Goal: Task Accomplishment & Management: Manage account settings

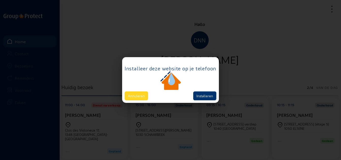
click at [142, 95] on button "Annuleren" at bounding box center [136, 95] width 23 height 9
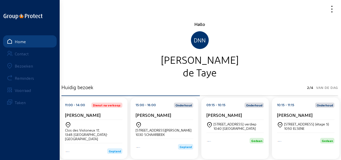
click at [31, 65] on div "Bezoeken" at bounding box center [24, 65] width 18 height 5
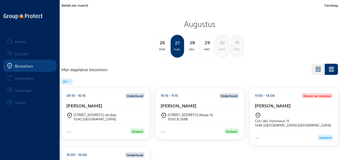
click at [77, 5] on span "Bekijk per maand" at bounding box center [74, 5] width 27 height 4
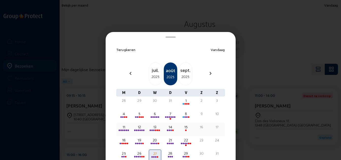
click at [122, 127] on div "11" at bounding box center [123, 126] width 11 height 5
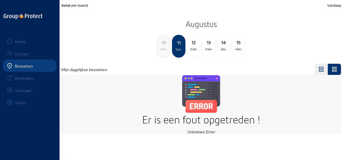
click at [178, 46] on div "lun." at bounding box center [179, 49] width 12 height 6
click at [193, 45] on div "12" at bounding box center [193, 42] width 13 height 7
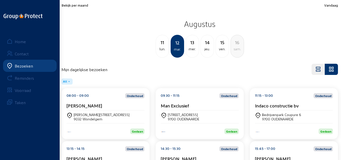
click at [165, 48] on div "lun." at bounding box center [162, 49] width 13 height 6
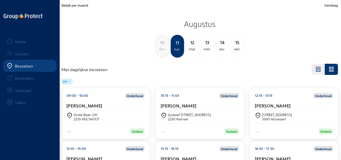
click at [103, 105] on div "Dirk Van Baelen" at bounding box center [105, 105] width 78 height 5
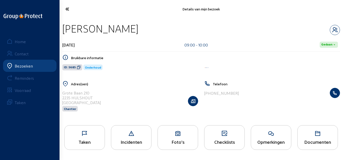
drag, startPoint x: 121, startPoint y: 28, endPoint x: 64, endPoint y: 25, distance: 56.9
click at [64, 25] on div "Dirk Van Baelen" at bounding box center [201, 28] width 278 height 13
copy div "Dirk Van Baelen"
click at [77, 67] on icon at bounding box center [79, 67] width 4 height 4
click at [95, 130] on div "Taken" at bounding box center [84, 137] width 41 height 25
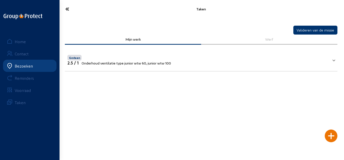
click at [73, 11] on icon at bounding box center [82, 9] width 39 height 9
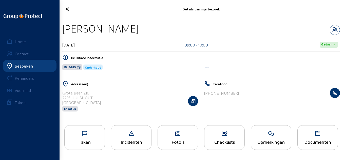
click at [96, 140] on div "Taken" at bounding box center [85, 141] width 40 height 5
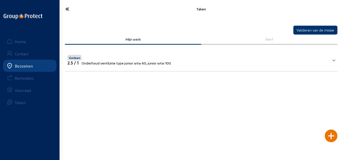
click at [69, 9] on icon at bounding box center [82, 9] width 39 height 9
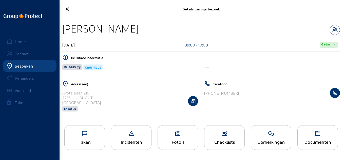
click at [69, 9] on icon at bounding box center [82, 9] width 39 height 9
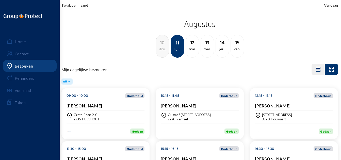
click at [189, 100] on div "10:15 - 11:45 Onderhoud Jimmy Verdonck" at bounding box center [200, 101] width 78 height 17
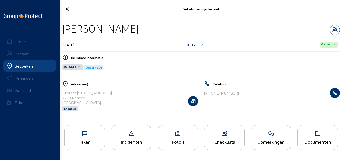
drag, startPoint x: 146, startPoint y: 29, endPoint x: 63, endPoint y: 27, distance: 83.0
click at [63, 27] on div "Jimmy Verdonck" at bounding box center [201, 28] width 278 height 13
copy div "Jimmy Verdonck"
click at [78, 65] on icon at bounding box center [80, 67] width 4 height 4
click at [97, 136] on icon at bounding box center [85, 133] width 40 height 6
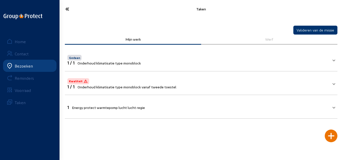
click at [223, 99] on mat-expansion-panel-header "1 Energy protect warmtepomp lucht lucht regie" at bounding box center [201, 106] width 273 height 17
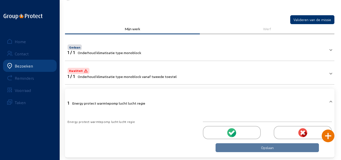
scroll to position [19, 0]
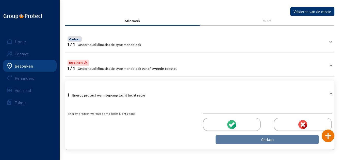
click at [217, 120] on div at bounding box center [232, 124] width 58 height 13
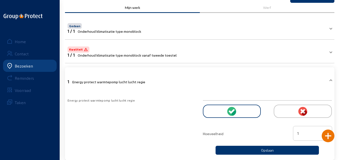
scroll to position [42, 0]
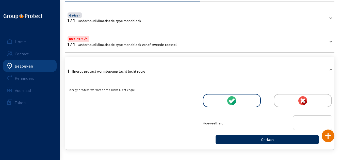
click at [235, 137] on button "Opslaan" at bounding box center [266, 139] width 103 height 9
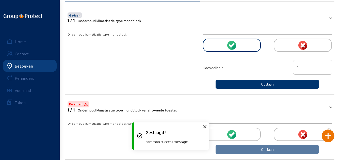
scroll to position [0, 0]
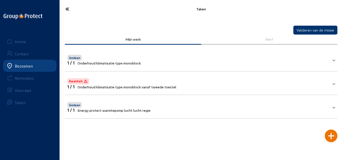
click at [206, 83] on mat-panel-title "Kwaliteit 1 / 1 Onderhoud klimatisatie type monoblock vanaf tweede toestel" at bounding box center [198, 83] width 262 height 12
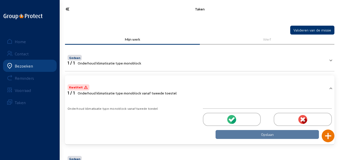
click at [64, 9] on icon at bounding box center [82, 9] width 38 height 9
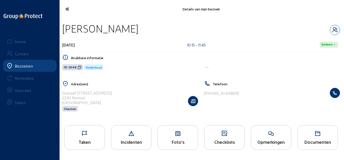
drag, startPoint x: 138, startPoint y: 30, endPoint x: 62, endPoint y: 34, distance: 75.4
click at [62, 34] on div "Jimmy Verdonck" at bounding box center [201, 28] width 278 height 13
copy div "Jimmy Verdonck"
click at [269, 133] on icon at bounding box center [271, 133] width 40 height 6
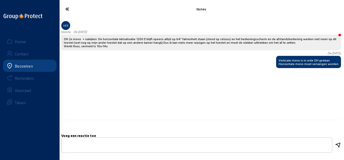
click at [73, 12] on icon at bounding box center [82, 9] width 39 height 9
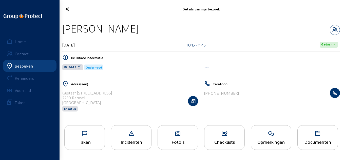
click at [72, 10] on icon at bounding box center [82, 9] width 39 height 9
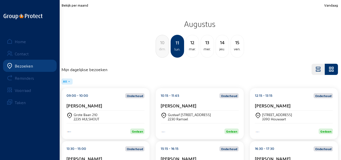
click at [316, 106] on div "Ivan Gallemaert" at bounding box center [294, 105] width 78 height 5
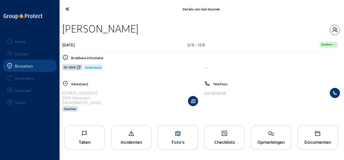
drag, startPoint x: 135, startPoint y: 30, endPoint x: 62, endPoint y: 29, distance: 72.6
click at [62, 29] on div "Ivan Gallemaert 11 augustus 2025 12:15 - 13:15 Gedaan Bruikbare informatie ID: …" at bounding box center [201, 70] width 286 height 104
copy div "Ivan Gallemaert"
click at [79, 67] on icon at bounding box center [79, 67] width 4 height 4
click at [266, 134] on icon at bounding box center [271, 133] width 40 height 6
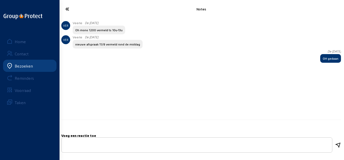
click at [70, 9] on icon at bounding box center [82, 9] width 39 height 9
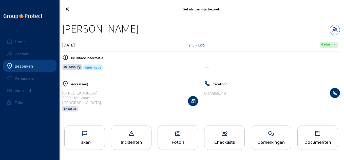
click at [66, 8] on icon at bounding box center [82, 9] width 39 height 9
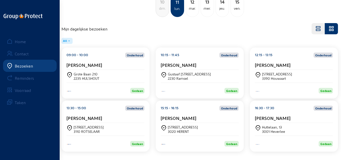
scroll to position [41, 0]
click at [115, 123] on div "Walenstraat 43 3110 ROTSELAAR" at bounding box center [105, 129] width 78 height 13
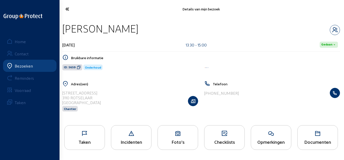
drag, startPoint x: 228, startPoint y: 27, endPoint x: 61, endPoint y: 27, distance: 167.2
click at [61, 27] on div "Patrick Bruyninckx - Mommens 11 augustus 2025 13:30 - 15:00 Gedaan Bruikbare in…" at bounding box center [201, 70] width 286 height 104
copy div "Patrick Bruyninckx - Mommens"
click at [78, 66] on icon at bounding box center [79, 67] width 4 height 4
click at [279, 134] on icon at bounding box center [271, 133] width 40 height 6
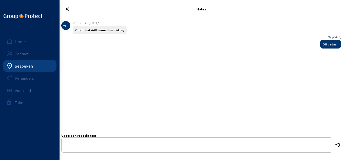
click at [68, 6] on icon at bounding box center [82, 9] width 39 height 9
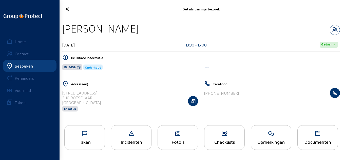
click at [69, 8] on icon at bounding box center [82, 9] width 39 height 9
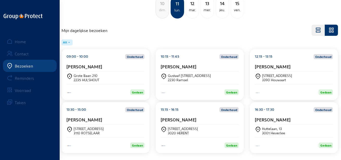
scroll to position [41, 0]
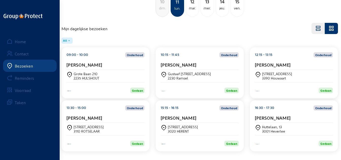
click at [185, 110] on div "15:15 - 16:15 Onderhoud Hugo Pira" at bounding box center [200, 113] width 78 height 17
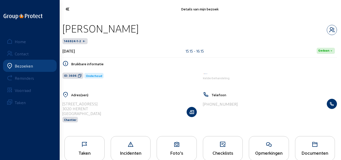
drag, startPoint x: 113, startPoint y: 26, endPoint x: 64, endPoint y: 25, distance: 49.5
click at [64, 25] on div "Hugo Pira" at bounding box center [199, 28] width 274 height 13
copy div "Hugo Pira"
click at [77, 77] on span "ID: 3606" at bounding box center [72, 76] width 21 height 6
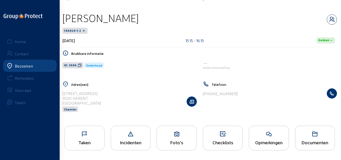
click at [273, 130] on div "Opmerkingen" at bounding box center [269, 138] width 40 height 25
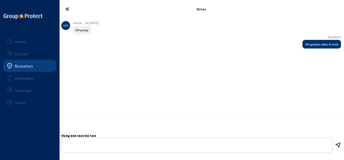
click at [66, 7] on icon at bounding box center [82, 9] width 39 height 9
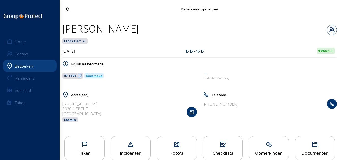
click at [66, 12] on icon at bounding box center [82, 9] width 38 height 9
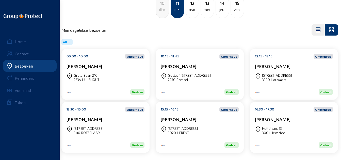
scroll to position [41, 0]
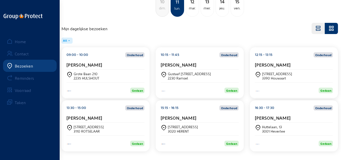
click at [257, 106] on div "16:30 - 17:30" at bounding box center [264, 107] width 19 height 5
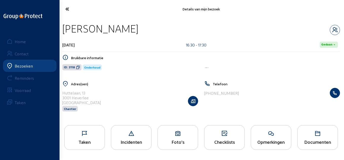
drag, startPoint x: 116, startPoint y: 32, endPoint x: 62, endPoint y: 33, distance: 53.5
click at [62, 33] on div "Petra Vaes 11 augustus 2025 16:30 - 17:30 Gedaan Bruikbare informatie ID: 3118 …" at bounding box center [201, 70] width 286 height 104
copy div "Petra Vaes"
click at [78, 69] on span "ID: 3118" at bounding box center [71, 67] width 19 height 6
click at [266, 144] on div "Opmerkingen" at bounding box center [271, 141] width 40 height 5
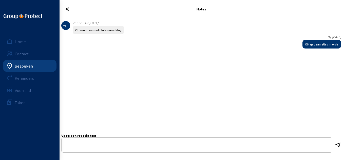
click at [69, 12] on icon at bounding box center [82, 9] width 39 height 9
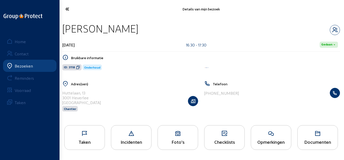
click at [69, 9] on icon at bounding box center [82, 9] width 39 height 9
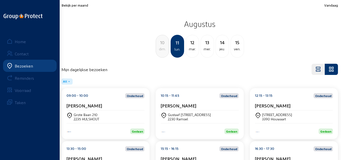
click at [190, 48] on div "mar." at bounding box center [192, 49] width 13 height 6
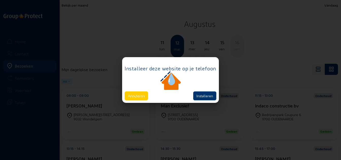
click at [141, 91] on div at bounding box center [171, 81] width 92 height 20
click at [134, 96] on button "Annuleren" at bounding box center [136, 95] width 23 height 9
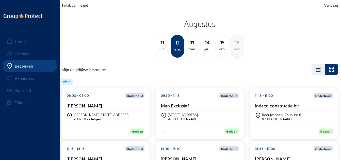
click at [120, 104] on div "[PERSON_NAME]" at bounding box center [105, 105] width 78 height 5
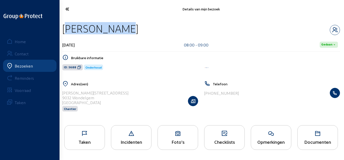
drag, startPoint x: 117, startPoint y: 28, endPoint x: 61, endPoint y: 30, distance: 56.6
click at [61, 30] on div "[PERSON_NAME] [DATE] 08:00 - 09:00 [PERSON_NAME] informatie ID: 5688 Onderhoud …" at bounding box center [201, 70] width 286 height 104
copy div "[PERSON_NAME]"
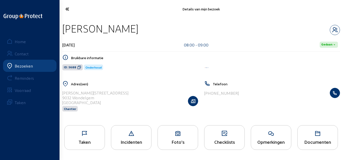
click at [79, 69] on span "ID: 5688" at bounding box center [72, 67] width 21 height 6
click at [98, 138] on div "Taken" at bounding box center [84, 137] width 41 height 25
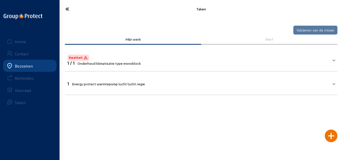
click at [67, 13] on cam-font-icon at bounding box center [82, 9] width 42 height 12
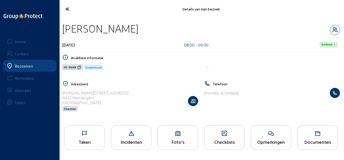
click at [269, 133] on icon at bounding box center [271, 133] width 40 height 6
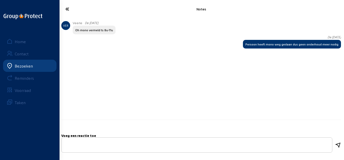
click at [69, 8] on icon at bounding box center [82, 9] width 39 height 9
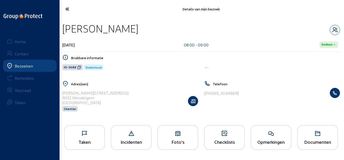
click at [92, 135] on icon at bounding box center [85, 133] width 40 height 6
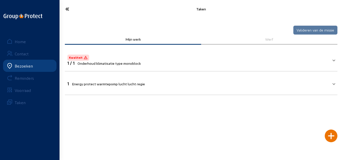
click at [187, 82] on mat-panel-title "1 Energy protect warmtepomp lucht lucht regie" at bounding box center [198, 83] width 262 height 6
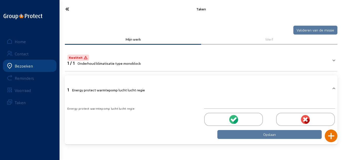
click at [214, 114] on div at bounding box center [233, 119] width 59 height 13
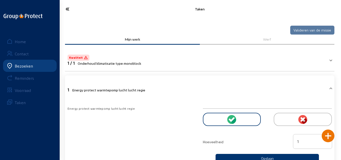
scroll to position [19, 0]
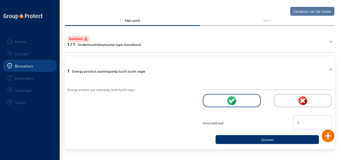
drag, startPoint x: 302, startPoint y: 121, endPoint x: 277, endPoint y: 121, distance: 24.9
click at [277, 121] on div "Hoeveelheid 1" at bounding box center [267, 123] width 135 height 16
type input "2"
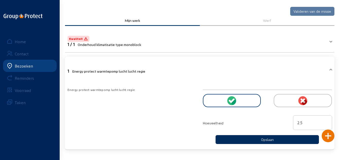
type input "2.5"
click at [273, 137] on button "Opslaan" at bounding box center [266, 139] width 103 height 9
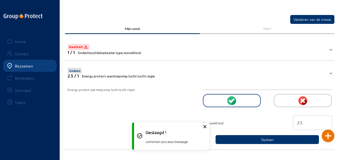
scroll to position [0, 0]
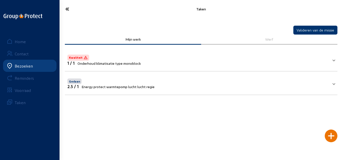
click at [72, 12] on icon at bounding box center [82, 9] width 39 height 9
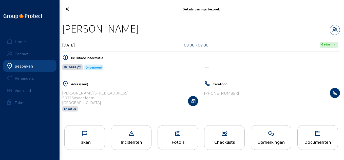
click at [73, 15] on div "Details van mijn bezoek" at bounding box center [201, 9] width 286 height 18
click at [70, 8] on icon at bounding box center [82, 9] width 39 height 9
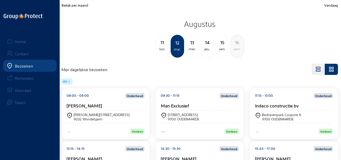
click at [191, 101] on div "09:30 - 11:15 Onderhoud Man Exclusief" at bounding box center [200, 101] width 78 height 17
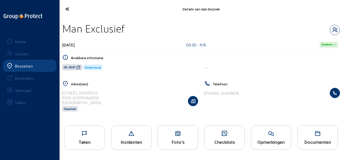
drag, startPoint x: 148, startPoint y: 32, endPoint x: 63, endPoint y: 26, distance: 85.5
click at [63, 26] on div "Man Exclusief" at bounding box center [201, 28] width 278 height 13
copy div "Man Exclusief"
click at [79, 68] on icon at bounding box center [79, 67] width 4 height 4
click at [277, 132] on icon at bounding box center [271, 133] width 40 height 6
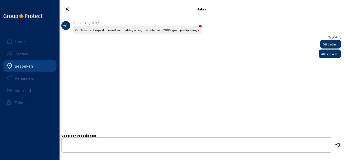
click at [68, 12] on icon at bounding box center [82, 9] width 39 height 9
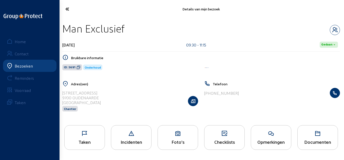
click at [71, 9] on icon at bounding box center [82, 9] width 39 height 9
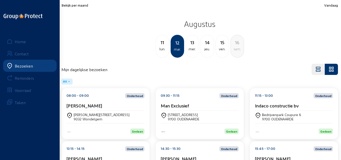
click at [108, 111] on div "[PERSON_NAME][STREET_ADDRESS]" at bounding box center [105, 116] width 78 height 13
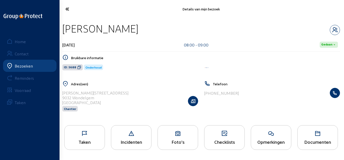
click at [95, 144] on div "Taken" at bounding box center [85, 141] width 40 height 5
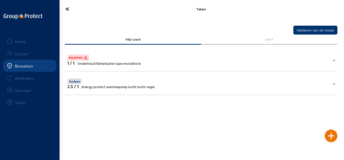
click at [68, 11] on icon at bounding box center [82, 9] width 39 height 9
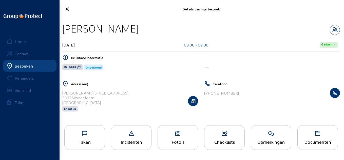
click at [74, 11] on icon at bounding box center [82, 9] width 39 height 9
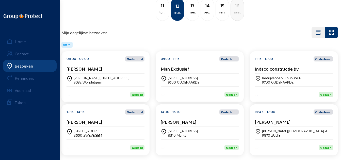
scroll to position [41, 0]
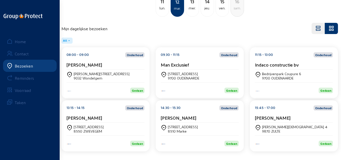
click at [294, 64] on cam-card-title "Indaco constructie bv" at bounding box center [277, 64] width 44 height 5
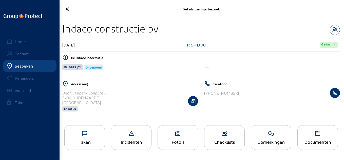
drag, startPoint x: 162, startPoint y: 31, endPoint x: 61, endPoint y: 33, distance: 101.2
click at [61, 33] on div "Indaco constructie bv [DATE] 11:15 - 13:00 Gedaan Bruikbare informatie ID: 5689…" at bounding box center [201, 70] width 286 height 104
copy div "Indaco constructie bv"
click at [79, 66] on icon at bounding box center [79, 67] width 4 height 4
click at [99, 137] on div "Taken" at bounding box center [84, 137] width 41 height 25
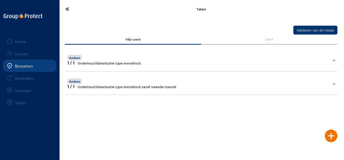
click at [227, 90] on mat-expansion-panel-header "Gedaan 1 / 1 Onderhoud klimatisatie type monoblock vanaf tweede toestel" at bounding box center [201, 82] width 273 height 17
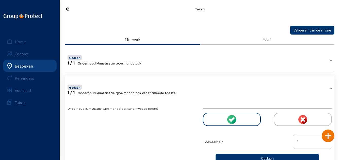
click at [66, 13] on icon at bounding box center [82, 9] width 38 height 9
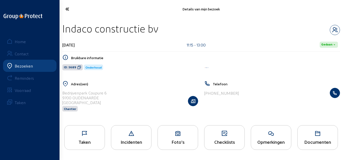
click at [66, 10] on icon at bounding box center [82, 9] width 39 height 9
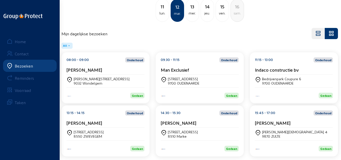
scroll to position [41, 0]
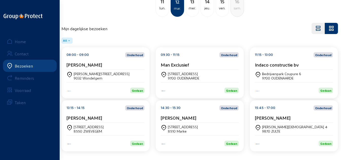
click at [85, 114] on div "13:15 - 14:15 [PERSON_NAME]" at bounding box center [105, 113] width 78 height 17
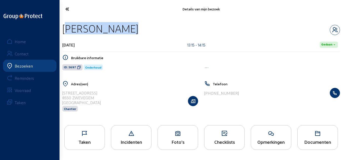
drag, startPoint x: 120, startPoint y: 31, endPoint x: 61, endPoint y: 32, distance: 59.6
click at [61, 32] on div "[PERSON_NAME] [DATE] 13:15 - 14:15 [PERSON_NAME] informatie ID: 5697 Onderhoud …" at bounding box center [201, 70] width 286 height 104
copy div "[PERSON_NAME]"
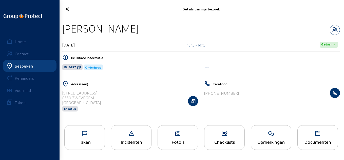
click at [76, 68] on span "ID: 5697" at bounding box center [72, 67] width 20 height 6
click at [283, 140] on div "Opmerkingen" at bounding box center [271, 141] width 40 height 5
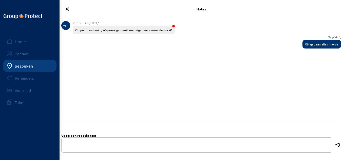
click at [69, 11] on icon at bounding box center [82, 9] width 39 height 9
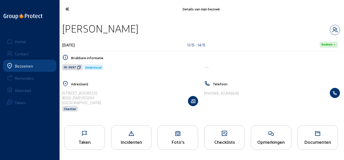
click at [70, 10] on icon at bounding box center [82, 9] width 39 height 9
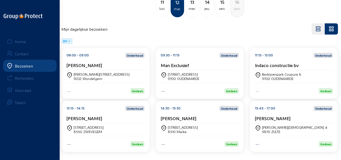
scroll to position [41, 0]
click at [175, 120] on cam-card-title "[PERSON_NAME]" at bounding box center [179, 117] width 36 height 5
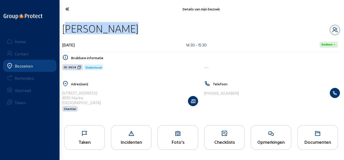
drag, startPoint x: 126, startPoint y: 29, endPoint x: 64, endPoint y: 28, distance: 61.9
click at [64, 28] on div "[PERSON_NAME]" at bounding box center [201, 28] width 278 height 13
copy div "[PERSON_NAME]"
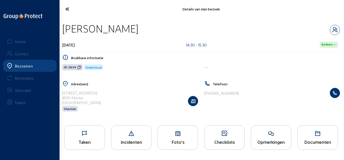
click at [79, 67] on icon at bounding box center [79, 67] width 4 height 4
click at [93, 131] on icon at bounding box center [85, 133] width 40 height 6
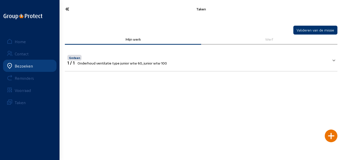
drag, startPoint x: 69, startPoint y: 10, endPoint x: 73, endPoint y: 11, distance: 4.1
click at [70, 10] on icon at bounding box center [82, 9] width 39 height 9
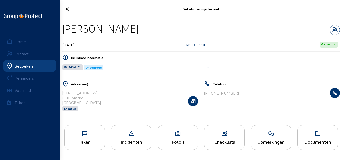
click at [71, 10] on icon at bounding box center [82, 9] width 39 height 9
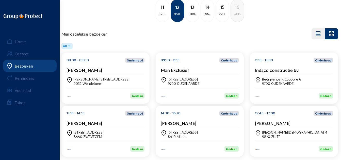
scroll to position [41, 0]
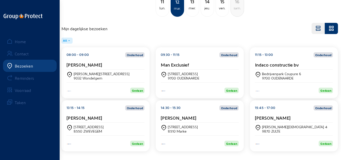
click at [277, 119] on cam-card-title "[PERSON_NAME]" at bounding box center [273, 117] width 36 height 5
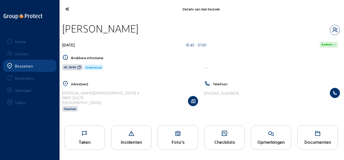
drag, startPoint x: 138, startPoint y: 29, endPoint x: 62, endPoint y: 28, distance: 76.1
click at [62, 28] on div "[PERSON_NAME] [DATE] 15:45 - 17:00 [PERSON_NAME] informatie ID: 5696 Onderhoud …" at bounding box center [201, 70] width 286 height 104
copy div "[PERSON_NAME]"
click at [79, 68] on icon at bounding box center [79, 67] width 4 height 4
click at [282, 138] on div "Opmerkingen" at bounding box center [271, 137] width 41 height 25
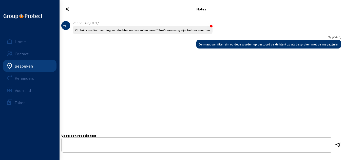
click at [64, 9] on icon at bounding box center [82, 9] width 39 height 9
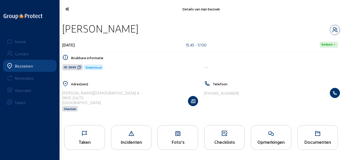
click at [64, 7] on icon at bounding box center [82, 9] width 39 height 9
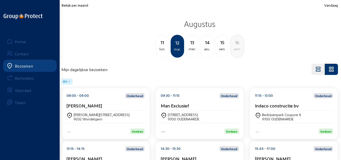
click at [194, 51] on div "mer." at bounding box center [192, 49] width 13 height 6
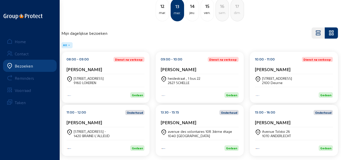
scroll to position [41, 0]
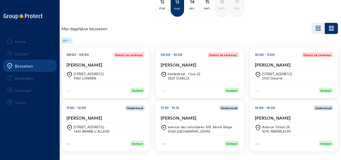
click at [102, 62] on cam-card-title "[PERSON_NAME]" at bounding box center [84, 64] width 36 height 5
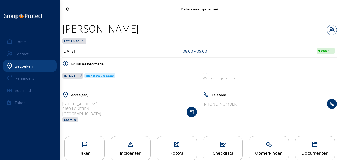
drag, startPoint x: 147, startPoint y: 28, endPoint x: 64, endPoint y: 30, distance: 82.5
click at [64, 30] on div "[PERSON_NAME]" at bounding box center [199, 28] width 274 height 13
copy div "[PERSON_NAME]"
click at [78, 77] on icon at bounding box center [80, 76] width 4 height 4
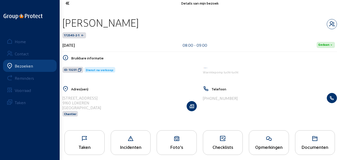
scroll to position [10, 0]
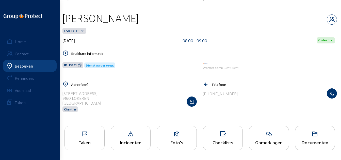
click at [262, 145] on div "Opmerkingen" at bounding box center [269, 142] width 40 height 5
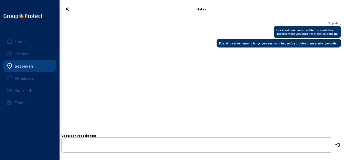
click at [69, 8] on icon at bounding box center [82, 9] width 39 height 9
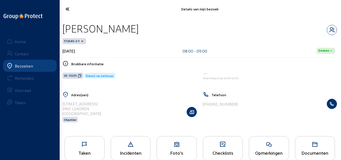
click at [177, 142] on icon at bounding box center [177, 144] width 40 height 6
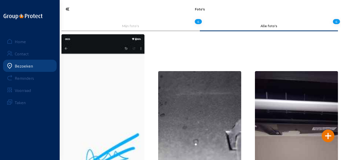
click at [66, 10] on icon at bounding box center [82, 9] width 38 height 9
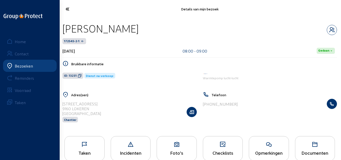
drag, startPoint x: 151, startPoint y: 30, endPoint x: 62, endPoint y: 29, distance: 89.0
click at [62, 29] on div "[PERSON_NAME]" at bounding box center [199, 28] width 274 height 13
copy div "[PERSON_NAME]"
click at [66, 10] on icon at bounding box center [82, 9] width 38 height 9
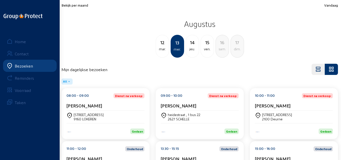
click at [111, 102] on div "08:00 - 09:00 Dienst na verkoop: [PERSON_NAME]" at bounding box center [105, 101] width 78 height 17
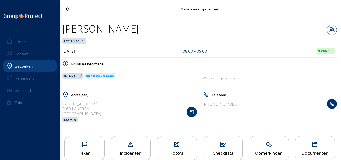
scroll to position [10, 0]
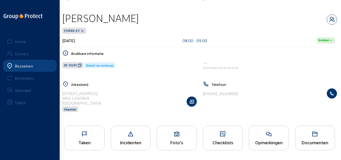
click at [92, 136] on icon at bounding box center [85, 134] width 40 height 6
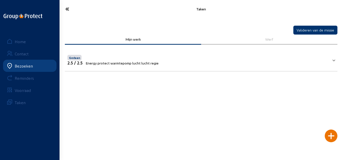
click at [71, 8] on icon at bounding box center [82, 9] width 39 height 9
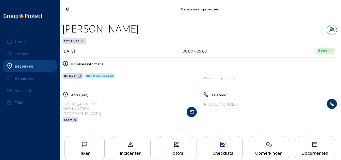
click at [71, 8] on icon at bounding box center [82, 9] width 38 height 9
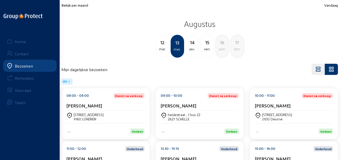
click at [212, 111] on div "[STREET_ADDRESS]" at bounding box center [200, 116] width 78 height 13
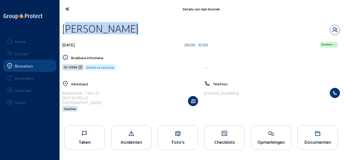
drag, startPoint x: 124, startPoint y: 28, endPoint x: 62, endPoint y: 29, distance: 62.2
click at [62, 29] on div "[PERSON_NAME] [DATE] 09:00 - 10:00 [PERSON_NAME] informatie ID: 12095 Dienst na…" at bounding box center [201, 70] width 286 height 104
copy div "[PERSON_NAME]"
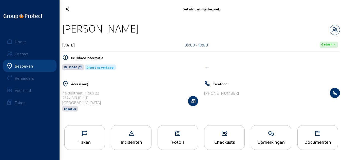
click at [81, 66] on icon at bounding box center [80, 67] width 4 height 4
click at [103, 138] on div "Taken" at bounding box center [84, 137] width 41 height 25
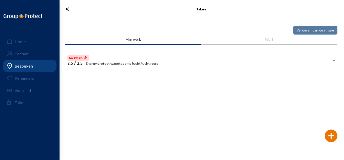
click at [66, 12] on icon at bounding box center [82, 9] width 39 height 9
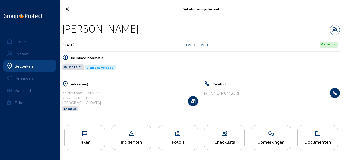
click at [277, 145] on div "Opmerkingen" at bounding box center [271, 137] width 41 height 25
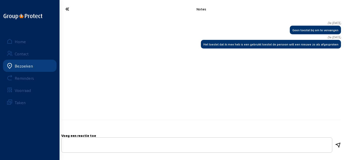
click at [67, 9] on icon at bounding box center [82, 9] width 39 height 9
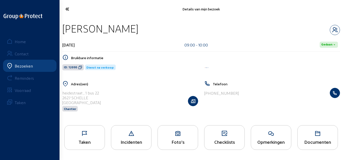
click at [74, 9] on icon at bounding box center [82, 9] width 39 height 9
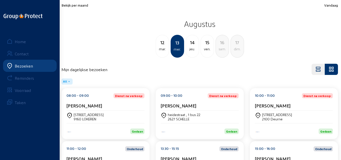
click at [281, 105] on cam-card-title "[PERSON_NAME]" at bounding box center [273, 105] width 36 height 5
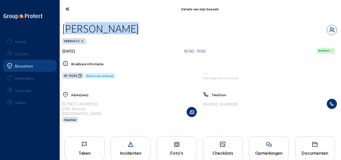
drag, startPoint x: 131, startPoint y: 31, endPoint x: 61, endPoint y: 28, distance: 70.6
click at [61, 28] on div "[PERSON_NAME] 198914-1-1 [DATE] 10:00 - 11:00 [PERSON_NAME] informatie ID: 1322…" at bounding box center [199, 75] width 282 height 115
copy div "[PERSON_NAME]"
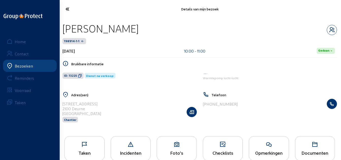
click at [80, 73] on span "ID: 13225" at bounding box center [72, 76] width 21 height 6
click at [85, 147] on icon at bounding box center [85, 144] width 40 height 6
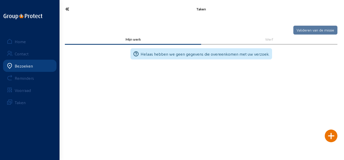
click at [66, 9] on icon at bounding box center [82, 9] width 39 height 9
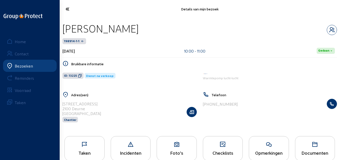
click at [273, 146] on icon at bounding box center [269, 144] width 40 height 6
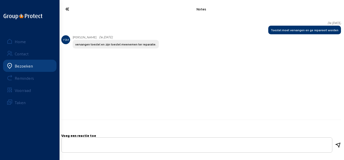
click at [70, 6] on icon at bounding box center [82, 9] width 39 height 9
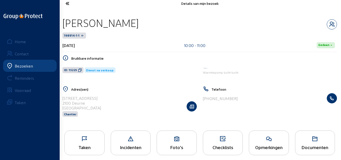
scroll to position [10, 0]
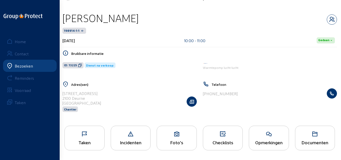
click at [175, 138] on div "Foto's" at bounding box center [177, 138] width 40 height 25
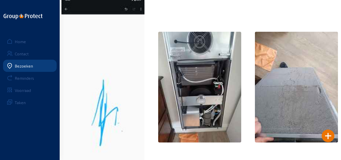
scroll to position [25, 0]
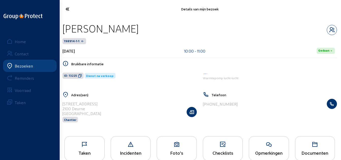
scroll to position [10, 0]
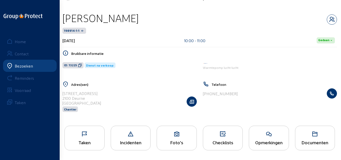
click at [237, 33] on div "198914-1-1" at bounding box center [199, 31] width 274 height 6
click at [80, 146] on div "Taken" at bounding box center [84, 138] width 40 height 25
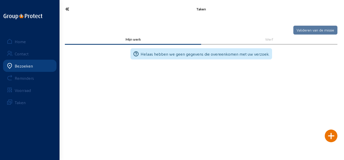
click at [332, 137] on div at bounding box center [331, 135] width 13 height 13
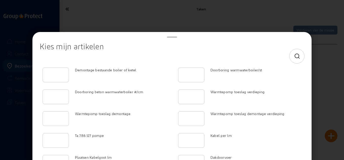
click at [299, 55] on div at bounding box center [297, 56] width 15 height 15
click at [294, 56] on icon at bounding box center [297, 56] width 6 height 6
click at [251, 58] on input at bounding box center [168, 56] width 248 height 6
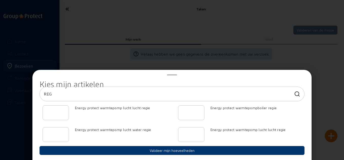
type input "REG"
click at [59, 113] on input "number" at bounding box center [56, 113] width 18 height 6
type input "2"
type input "2.5"
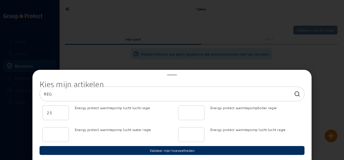
click at [124, 147] on button "Valideer mijn hoeveelheden" at bounding box center [172, 150] width 265 height 9
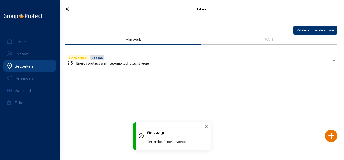
click at [67, 6] on icon at bounding box center [82, 9] width 39 height 9
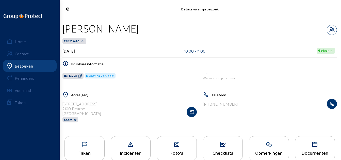
click at [66, 8] on icon at bounding box center [82, 9] width 38 height 9
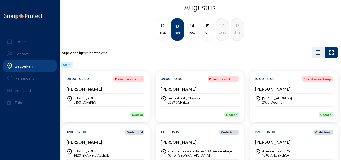
scroll to position [41, 0]
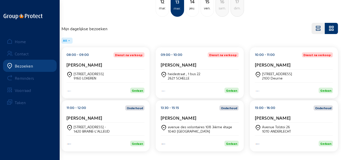
click at [96, 107] on div "11:00 - 12:00 Onderhoud" at bounding box center [105, 107] width 78 height 5
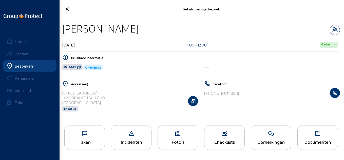
drag, startPoint x: 136, startPoint y: 27, endPoint x: 59, endPoint y: 25, distance: 77.1
click at [59, 25] on div "Details van mijn bezoek [PERSON_NAME] [DATE] 11:00 - 12:00 [PERSON_NAME] inform…" at bounding box center [172, 79] width 344 height 159
click at [139, 31] on div "[PERSON_NAME]" at bounding box center [201, 28] width 278 height 13
drag, startPoint x: 136, startPoint y: 29, endPoint x: 63, endPoint y: 29, distance: 73.1
click at [63, 29] on div "[PERSON_NAME]" at bounding box center [201, 28] width 278 height 13
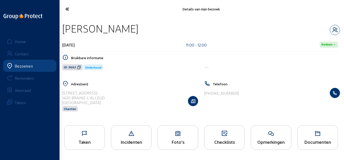
click at [78, 66] on icon at bounding box center [79, 67] width 4 height 4
click at [100, 137] on div "Taken" at bounding box center [84, 137] width 41 height 25
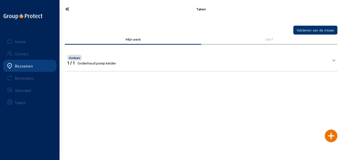
click at [71, 9] on icon at bounding box center [82, 9] width 39 height 9
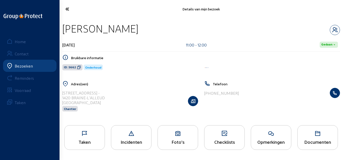
click at [70, 5] on icon at bounding box center [82, 9] width 39 height 9
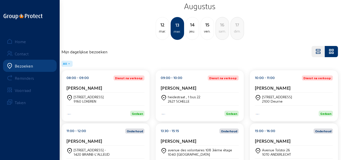
scroll to position [41, 0]
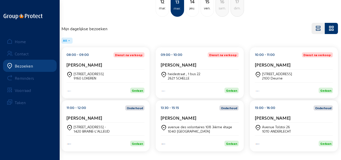
click at [205, 117] on div "[PERSON_NAME]" at bounding box center [200, 117] width 78 height 5
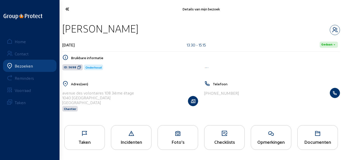
drag, startPoint x: 146, startPoint y: 30, endPoint x: 63, endPoint y: 27, distance: 82.7
click at [63, 27] on div "[PERSON_NAME]" at bounding box center [201, 28] width 278 height 13
click at [79, 67] on icon at bounding box center [79, 67] width 4 height 4
click at [173, 129] on div "Foto's" at bounding box center [178, 137] width 41 height 25
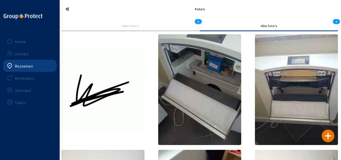
click at [68, 9] on icon at bounding box center [82, 9] width 38 height 9
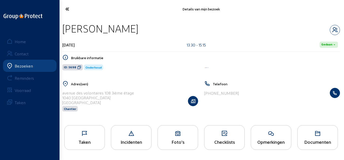
click at [105, 135] on icon at bounding box center [85, 133] width 40 height 6
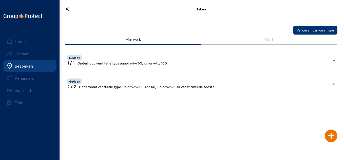
click at [229, 77] on mat-expansion-panel-header "Gedaan 2 / 2 Onderhoud ventilatie type junior wtw 60, rdc 60, junior wtw 100 va…" at bounding box center [201, 82] width 273 height 17
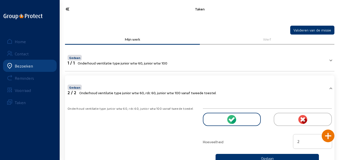
click at [69, 13] on icon at bounding box center [82, 9] width 38 height 9
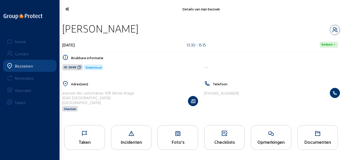
click at [68, 10] on icon at bounding box center [82, 9] width 39 height 9
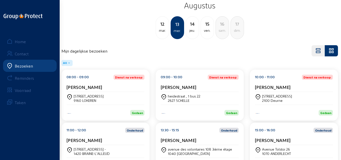
scroll to position [41, 0]
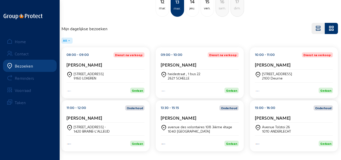
click at [302, 112] on div "15:00 - 16:00 Onderhoud [PERSON_NAME]" at bounding box center [294, 113] width 78 height 17
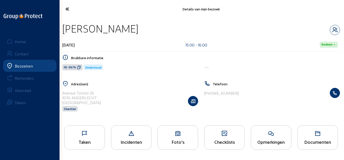
drag, startPoint x: 181, startPoint y: 31, endPoint x: 63, endPoint y: 32, distance: 117.2
click at [63, 32] on div "[PERSON_NAME]" at bounding box center [201, 28] width 278 height 13
click at [79, 68] on icon at bounding box center [79, 67] width 4 height 4
click at [101, 129] on div "Taken" at bounding box center [84, 137] width 41 height 25
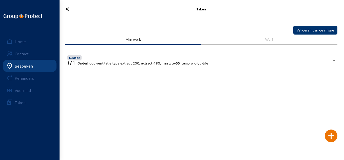
click at [223, 60] on mat-panel-title "Gedaan 1 / 1 Onderhoud ventilatie type extract 200, extract 480, mini wtw55, te…" at bounding box center [198, 59] width 262 height 11
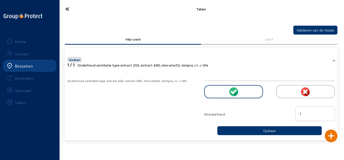
click at [62, 6] on cam-font-icon at bounding box center [82, 9] width 42 height 12
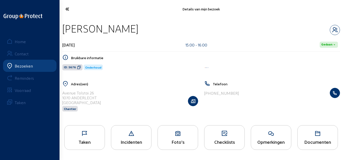
click at [284, 149] on div "Opmerkingen" at bounding box center [271, 137] width 41 height 25
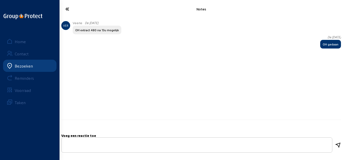
click at [68, 8] on icon at bounding box center [82, 9] width 39 height 9
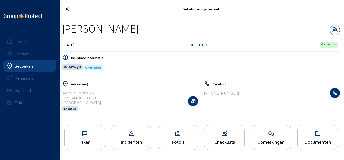
click at [69, 12] on icon at bounding box center [82, 9] width 39 height 9
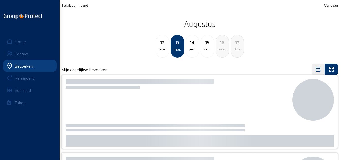
click at [195, 48] on div "jeu." at bounding box center [192, 49] width 13 height 6
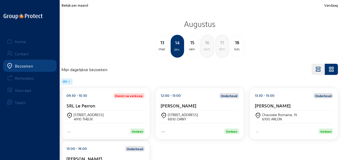
click at [105, 107] on div "SRL Le Perron" at bounding box center [105, 105] width 78 height 5
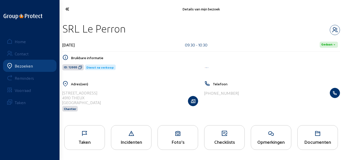
drag, startPoint x: 133, startPoint y: 31, endPoint x: 64, endPoint y: 30, distance: 69.5
click at [64, 30] on div "SRL Le Perron" at bounding box center [201, 28] width 278 height 13
click at [82, 67] on icon at bounding box center [80, 67] width 4 height 4
click at [96, 138] on div "Taken" at bounding box center [84, 137] width 41 height 25
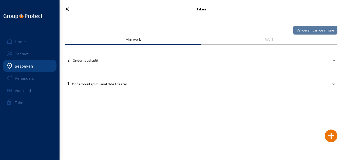
click at [164, 81] on mat-panel-title "1 Onderhoud split vanaf 2de toestel" at bounding box center [198, 83] width 262 height 6
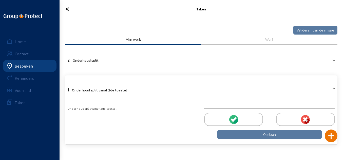
click at [227, 114] on div at bounding box center [233, 119] width 59 height 13
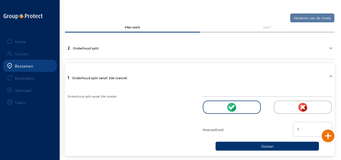
scroll to position [19, 0]
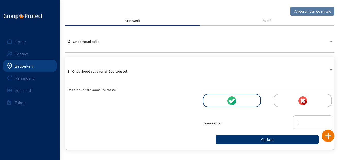
click at [92, 14] on div "Valideren van de missie" at bounding box center [199, 11] width 269 height 10
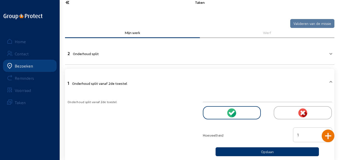
scroll to position [0, 0]
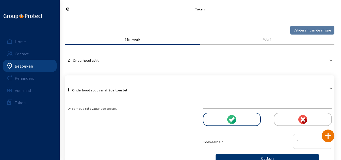
click at [68, 9] on icon at bounding box center [82, 9] width 38 height 9
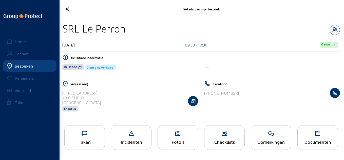
click at [90, 135] on icon at bounding box center [85, 133] width 40 height 6
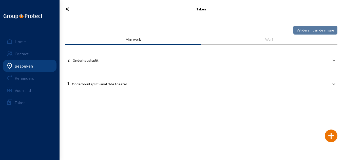
click at [65, 8] on icon at bounding box center [82, 9] width 39 height 9
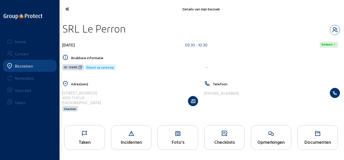
click at [258, 137] on div "Opmerkingen" at bounding box center [271, 137] width 41 height 25
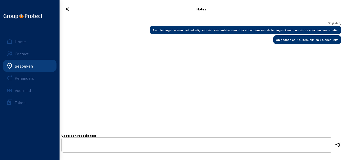
click at [65, 7] on icon at bounding box center [82, 9] width 39 height 9
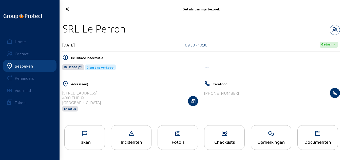
click at [86, 133] on icon at bounding box center [85, 133] width 40 height 6
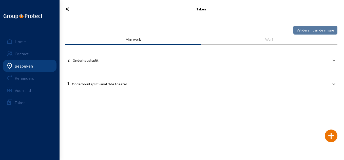
click at [224, 63] on mat-expansion-panel-header "2 Onderhoud split" at bounding box center [201, 59] width 273 height 17
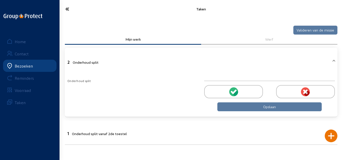
click at [222, 93] on div at bounding box center [233, 91] width 59 height 13
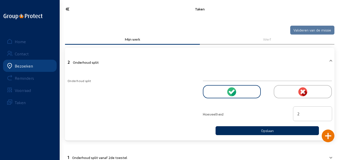
click at [243, 129] on button "Opslaan" at bounding box center [266, 130] width 103 height 9
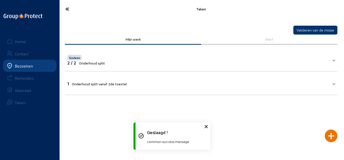
click at [183, 84] on mat-panel-title "1 Onderhoud split vanaf 2de toestel" at bounding box center [198, 83] width 262 height 6
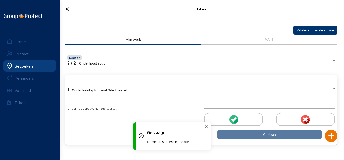
click at [224, 120] on div at bounding box center [233, 119] width 59 height 13
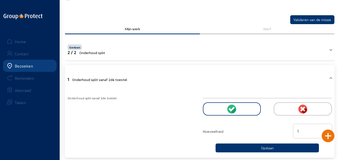
scroll to position [19, 0]
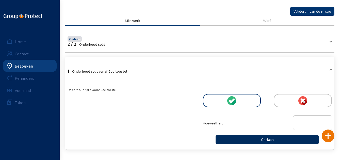
click at [291, 137] on button "Opslaan" at bounding box center [266, 139] width 103 height 9
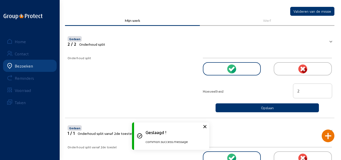
scroll to position [0, 0]
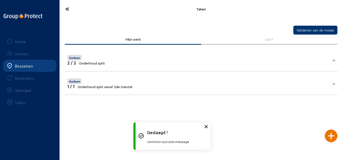
click at [69, 12] on icon at bounding box center [82, 9] width 39 height 9
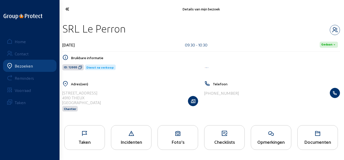
click at [74, 12] on icon at bounding box center [82, 9] width 39 height 9
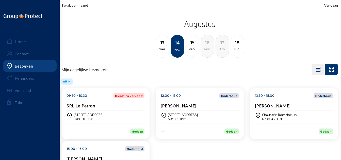
click at [190, 100] on div "12:00 - 13:00 Onderhoud [PERSON_NAME]" at bounding box center [200, 101] width 78 height 17
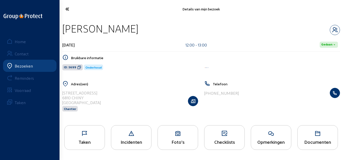
drag, startPoint x: 124, startPoint y: 26, endPoint x: 63, endPoint y: 28, distance: 60.9
click at [63, 28] on div "[PERSON_NAME]" at bounding box center [201, 28] width 278 height 13
click at [80, 68] on icon at bounding box center [79, 67] width 4 height 4
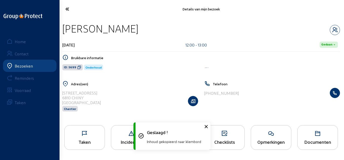
click at [84, 138] on div "Taken" at bounding box center [84, 137] width 41 height 25
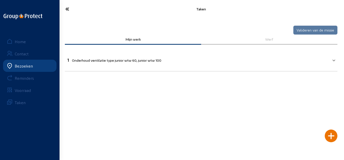
click at [68, 9] on icon at bounding box center [82, 9] width 39 height 9
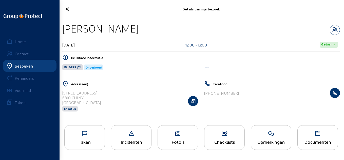
click at [263, 134] on icon at bounding box center [271, 133] width 40 height 6
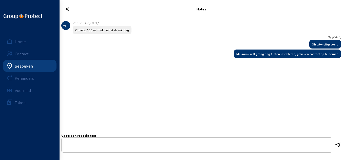
click at [67, 9] on icon at bounding box center [82, 9] width 39 height 9
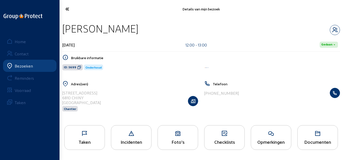
click at [70, 8] on icon at bounding box center [82, 9] width 39 height 9
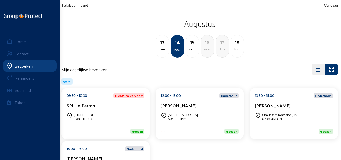
click at [284, 105] on cam-card-title "[PERSON_NAME]" at bounding box center [273, 105] width 36 height 5
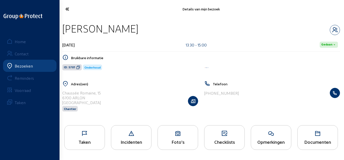
drag, startPoint x: 148, startPoint y: 31, endPoint x: 64, endPoint y: 30, distance: 84.2
click at [64, 30] on div "[PERSON_NAME]" at bounding box center [201, 28] width 278 height 13
click at [77, 68] on icon at bounding box center [78, 67] width 4 height 4
click at [94, 134] on icon at bounding box center [85, 133] width 40 height 6
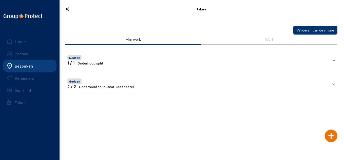
click at [150, 88] on mat-panel-title "Gedaan 2 / 2 Onderhoud split vanaf 2de toestel" at bounding box center [198, 82] width 262 height 11
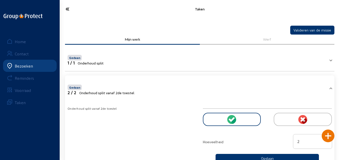
click at [151, 55] on mat-panel-title "Gedaan 1 / 1 Onderhoud split" at bounding box center [196, 59] width 258 height 11
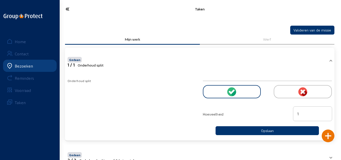
click at [70, 12] on icon at bounding box center [82, 9] width 38 height 9
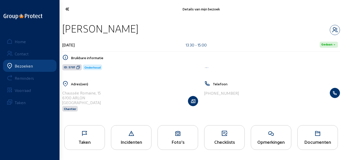
click at [265, 138] on div "Opmerkingen" at bounding box center [271, 137] width 41 height 25
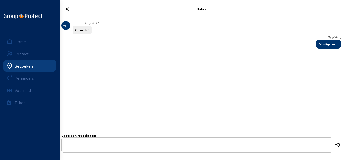
click at [73, 13] on icon at bounding box center [82, 9] width 39 height 9
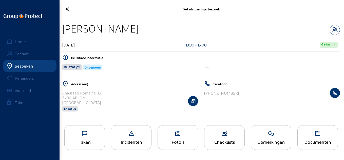
click at [73, 10] on icon at bounding box center [82, 9] width 39 height 9
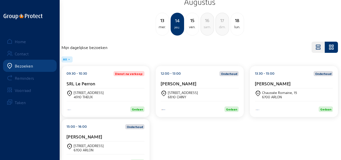
scroll to position [25, 0]
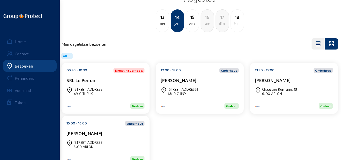
click at [94, 142] on div "[STREET_ADDRESS]" at bounding box center [89, 142] width 30 height 4
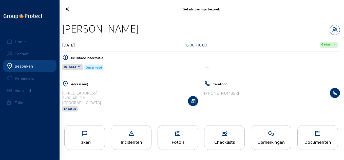
drag, startPoint x: 138, startPoint y: 30, endPoint x: 63, endPoint y: 33, distance: 75.6
click at [63, 33] on div "[PERSON_NAME]" at bounding box center [201, 28] width 278 height 13
click at [79, 67] on icon at bounding box center [80, 67] width 4 height 4
click at [94, 137] on div "Taken" at bounding box center [84, 137] width 41 height 25
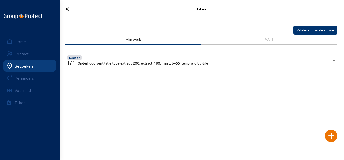
click at [63, 10] on icon at bounding box center [82, 9] width 39 height 9
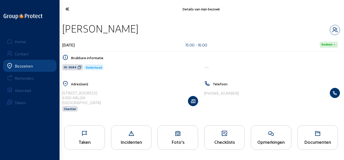
click at [280, 136] on icon at bounding box center [271, 133] width 40 height 6
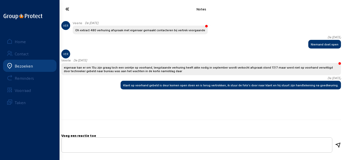
click at [68, 12] on icon at bounding box center [82, 9] width 39 height 9
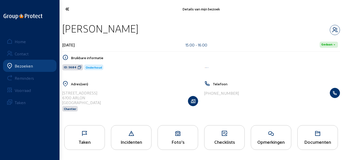
click at [66, 9] on icon at bounding box center [82, 9] width 39 height 9
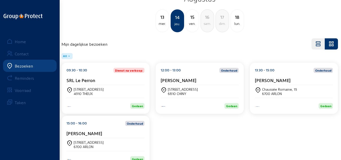
scroll to position [41, 0]
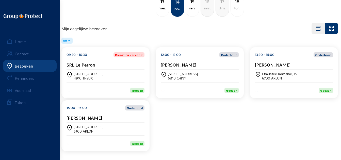
click at [194, 10] on div "ven." at bounding box center [192, 8] width 13 height 6
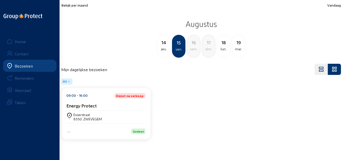
click at [96, 97] on div "09:00 - 16:00 Dienst na verkoop:" at bounding box center [105, 95] width 79 height 5
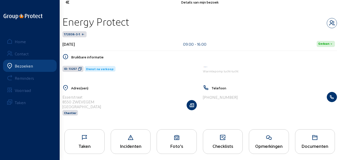
scroll to position [10, 0]
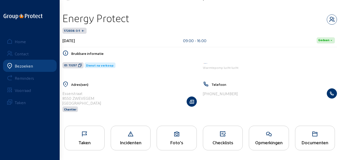
click at [74, 130] on div "Taken" at bounding box center [84, 138] width 40 height 25
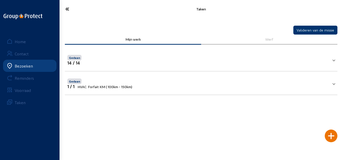
click at [70, 10] on icon at bounding box center [82, 9] width 39 height 9
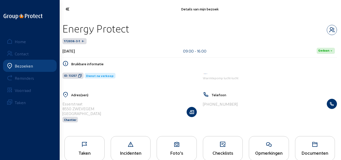
drag, startPoint x: 136, startPoint y: 32, endPoint x: 60, endPoint y: 31, distance: 76.6
click at [60, 31] on div "Energy Protect 172036-3-1 [DATE] 09:00 - 16:00 [PERSON_NAME] informatie ID: 132…" at bounding box center [199, 75] width 282 height 115
click at [68, 12] on icon at bounding box center [82, 9] width 38 height 9
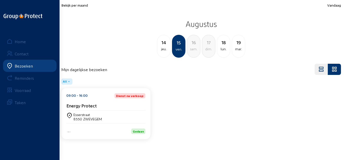
click at [223, 42] on div "18" at bounding box center [223, 42] width 13 height 7
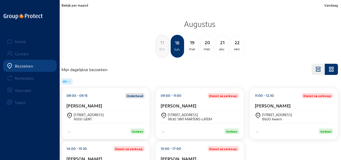
click at [161, 57] on div "17 dim." at bounding box center [161, 46] width 13 height 23
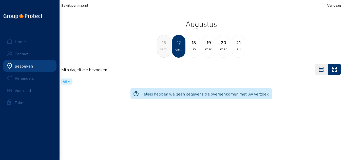
click at [163, 55] on div "16 sam." at bounding box center [163, 46] width 13 height 23
click at [163, 55] on div "15 ven." at bounding box center [163, 46] width 13 height 23
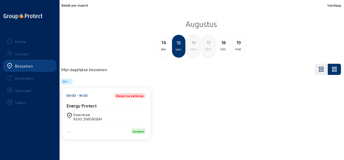
click at [112, 119] on div "[STREET_ADDRESS]" at bounding box center [105, 116] width 79 height 9
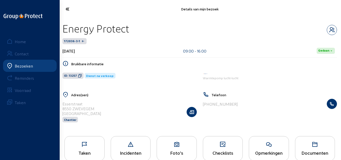
click at [98, 144] on icon at bounding box center [85, 144] width 40 height 6
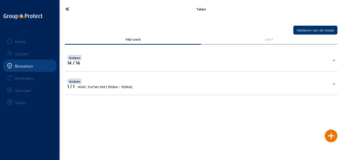
click at [76, 12] on icon at bounding box center [82, 9] width 39 height 9
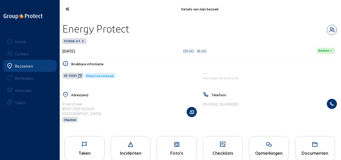
click at [73, 12] on icon at bounding box center [82, 9] width 38 height 9
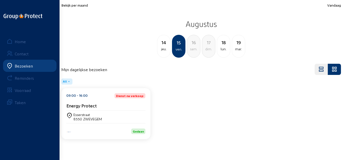
click at [223, 43] on div "18" at bounding box center [223, 42] width 13 height 7
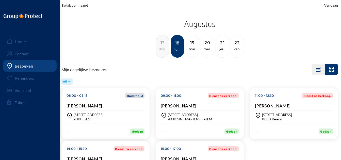
click at [114, 101] on div "08:00 - 09:15 Onderhoud [PERSON_NAME]" at bounding box center [105, 101] width 78 height 17
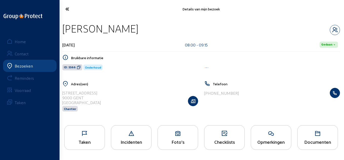
drag, startPoint x: 118, startPoint y: 29, endPoint x: 64, endPoint y: 27, distance: 54.3
click at [64, 27] on div "[PERSON_NAME]" at bounding box center [201, 28] width 278 height 13
click at [79, 66] on icon at bounding box center [79, 67] width 4 height 4
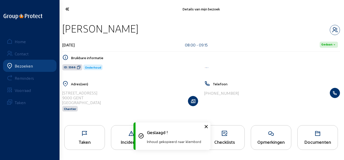
click at [96, 135] on icon at bounding box center [85, 133] width 40 height 6
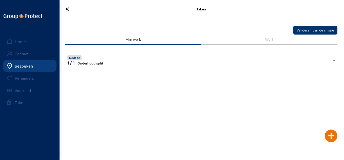
click at [124, 65] on mat-expansion-panel-header "Gedaan 1 / 1 Onderhoud split" at bounding box center [201, 59] width 273 height 17
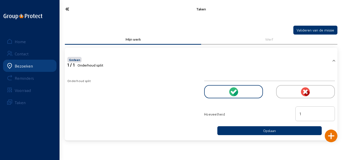
click at [67, 7] on icon at bounding box center [82, 9] width 39 height 9
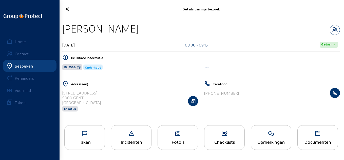
click at [71, 13] on icon at bounding box center [82, 9] width 39 height 9
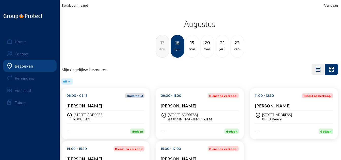
click at [189, 108] on cam-card-title "[PERSON_NAME]" at bounding box center [179, 105] width 36 height 5
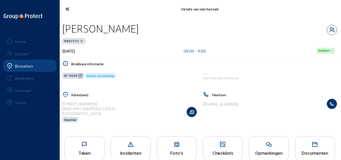
drag, startPoint x: 137, startPoint y: 29, endPoint x: 65, endPoint y: 26, distance: 72.4
click at [65, 26] on div "[PERSON_NAME]" at bounding box center [199, 28] width 274 height 13
click at [79, 76] on icon at bounding box center [80, 76] width 4 height 4
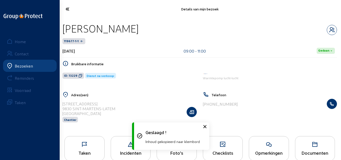
click at [91, 150] on div "Taken" at bounding box center [85, 152] width 40 height 5
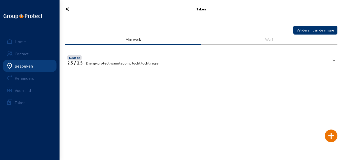
click at [181, 59] on mat-panel-title "Gedaan 2.5 / 2.5 Energy protect warmtepomp lucht lucht regie" at bounding box center [198, 59] width 262 height 11
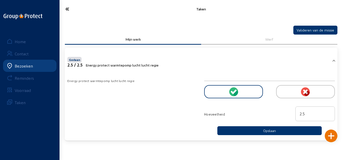
click at [69, 7] on icon at bounding box center [82, 9] width 39 height 9
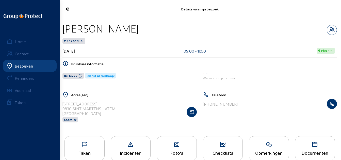
click at [270, 147] on icon at bounding box center [269, 144] width 40 height 6
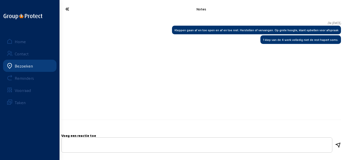
click at [69, 5] on icon at bounding box center [82, 9] width 39 height 9
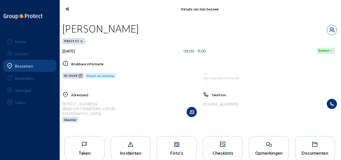
click at [71, 138] on div "Taken" at bounding box center [84, 148] width 40 height 25
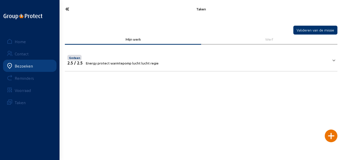
click at [74, 11] on icon at bounding box center [82, 9] width 39 height 9
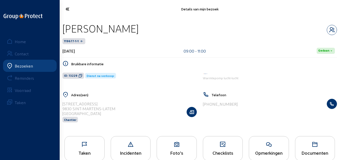
click at [74, 11] on icon at bounding box center [82, 9] width 38 height 9
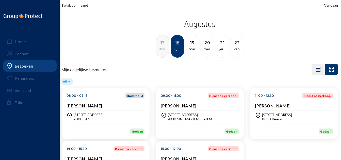
click at [289, 113] on div "[STREET_ADDRESS]" at bounding box center [277, 114] width 30 height 4
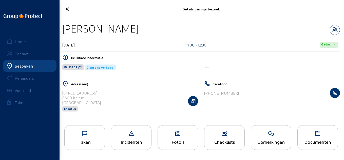
drag, startPoint x: 139, startPoint y: 28, endPoint x: 64, endPoint y: 27, distance: 74.3
click at [64, 27] on div "[PERSON_NAME]" at bounding box center [201, 28] width 278 height 13
click at [78, 67] on icon at bounding box center [80, 67] width 4 height 4
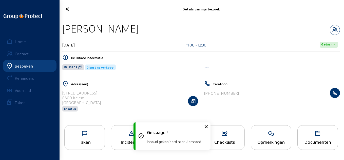
click at [84, 143] on div "Taken" at bounding box center [85, 141] width 40 height 5
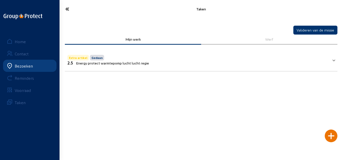
click at [104, 67] on mat-expansion-panel-header "Extra artikel Gedaan 2.5 Energy protect warmtepomp lucht lucht regie" at bounding box center [201, 59] width 273 height 17
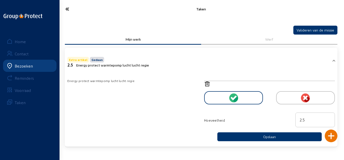
drag, startPoint x: 69, startPoint y: 11, endPoint x: 82, endPoint y: 18, distance: 14.6
click at [71, 12] on icon at bounding box center [82, 9] width 39 height 9
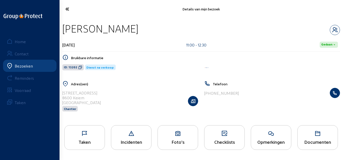
click at [256, 143] on div "Opmerkingen" at bounding box center [271, 141] width 40 height 5
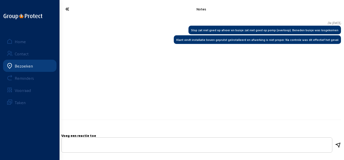
click at [72, 10] on icon at bounding box center [82, 9] width 39 height 9
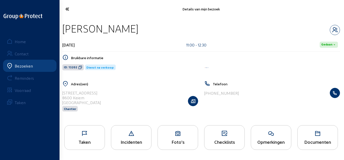
click at [182, 132] on icon at bounding box center [178, 133] width 40 height 6
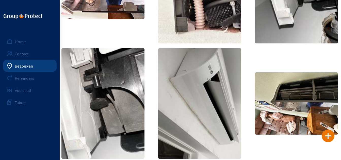
scroll to position [127, 0]
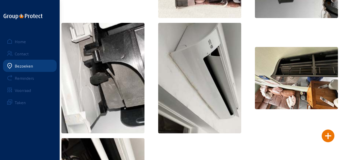
click at [272, 80] on img at bounding box center [296, 78] width 83 height 62
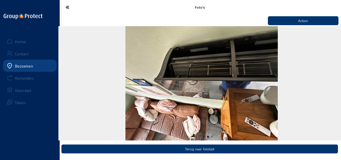
scroll to position [2, 0]
click at [79, 19] on div "Action" at bounding box center [199, 78] width 282 height 124
click at [63, 6] on icon at bounding box center [82, 7] width 38 height 9
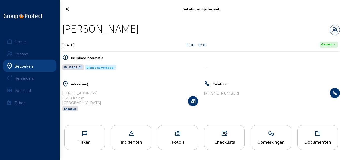
click at [70, 4] on cam-font-icon at bounding box center [82, 9] width 42 height 12
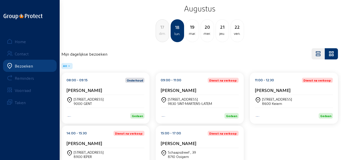
scroll to position [41, 0]
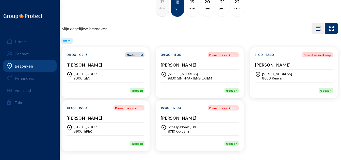
click at [74, 121] on div "[PERSON_NAME]" at bounding box center [105, 119] width 78 height 8
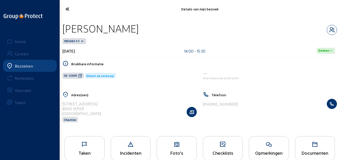
drag, startPoint x: 119, startPoint y: 31, endPoint x: 90, endPoint y: 33, distance: 29.0
click at [100, 32] on div "[PERSON_NAME]" at bounding box center [199, 28] width 274 height 13
drag, startPoint x: 90, startPoint y: 33, endPoint x: 77, endPoint y: 33, distance: 12.9
click at [89, 33] on div "[PERSON_NAME]" at bounding box center [100, 28] width 76 height 13
drag, startPoint x: 77, startPoint y: 33, endPoint x: 70, endPoint y: 33, distance: 7.4
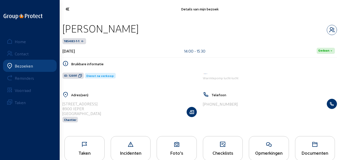
click at [72, 33] on div "[PERSON_NAME]" at bounding box center [100, 28] width 76 height 13
drag, startPoint x: 113, startPoint y: 29, endPoint x: 62, endPoint y: 31, distance: 50.8
click at [62, 31] on div "[PERSON_NAME]" at bounding box center [199, 28] width 274 height 13
click at [79, 74] on icon at bounding box center [80, 76] width 4 height 4
click at [269, 143] on icon at bounding box center [269, 144] width 40 height 6
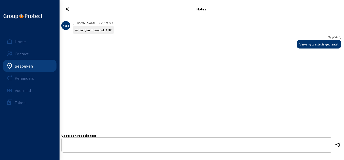
click at [70, 9] on icon at bounding box center [82, 9] width 39 height 9
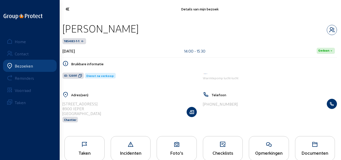
click at [93, 141] on icon at bounding box center [85, 144] width 40 height 6
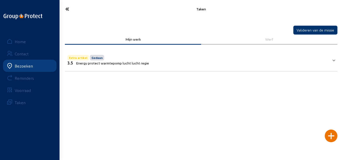
click at [150, 64] on mat-panel-title "Extra artikel Gedaan 3.5 Energy protect warmtepomp lucht lucht regie" at bounding box center [198, 59] width 262 height 11
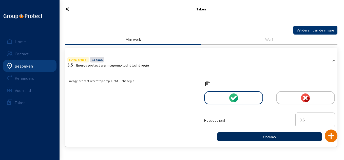
click at [263, 137] on button "Opslaan" at bounding box center [270, 136] width 105 height 9
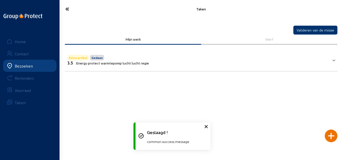
click at [70, 14] on cam-font-icon at bounding box center [82, 9] width 42 height 12
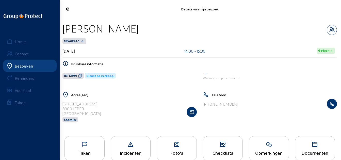
click at [69, 12] on icon at bounding box center [82, 9] width 38 height 9
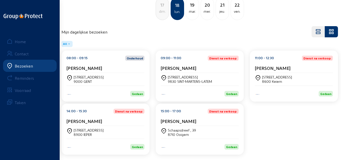
scroll to position [41, 0]
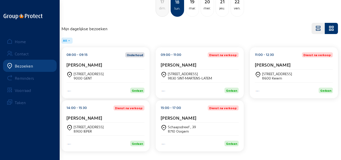
click at [161, 111] on div "15:00 - 17:00 Dienst na verkoop: [PERSON_NAME]" at bounding box center [200, 113] width 78 height 17
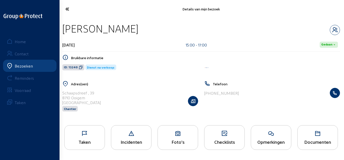
drag, startPoint x: 128, startPoint y: 30, endPoint x: 64, endPoint y: 26, distance: 64.8
click at [64, 26] on div "[PERSON_NAME]" at bounding box center [201, 28] width 278 height 13
click at [79, 66] on icon at bounding box center [81, 67] width 4 height 4
click at [88, 143] on div "Taken" at bounding box center [85, 141] width 40 height 5
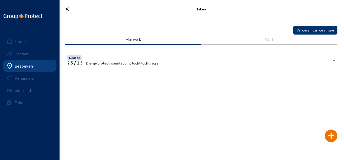
click at [68, 10] on icon at bounding box center [82, 9] width 39 height 9
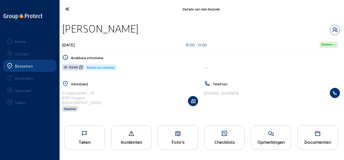
click at [262, 136] on icon at bounding box center [271, 133] width 40 height 6
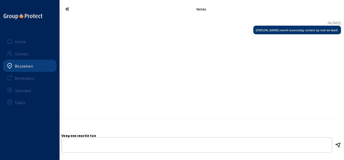
click at [75, 7] on icon at bounding box center [82, 9] width 39 height 9
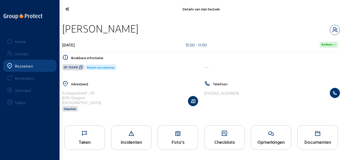
click at [77, 9] on icon at bounding box center [82, 9] width 39 height 9
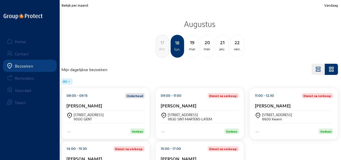
click at [193, 38] on div "[DATE]" at bounding box center [191, 46] width 13 height 23
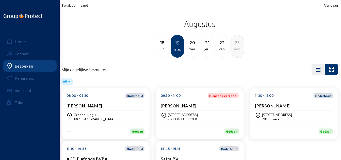
click at [137, 112] on div "Groene weg 1 1861 [GEOGRAPHIC_DATA]" at bounding box center [105, 116] width 78 height 13
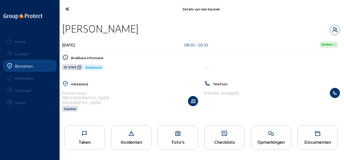
drag, startPoint x: 144, startPoint y: 28, endPoint x: 63, endPoint y: 28, distance: 80.4
click at [63, 28] on div "[PERSON_NAME]" at bounding box center [201, 28] width 278 height 13
click at [78, 66] on icon at bounding box center [79, 67] width 4 height 4
click at [283, 133] on icon at bounding box center [271, 133] width 40 height 6
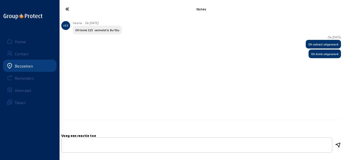
click at [73, 11] on icon at bounding box center [82, 9] width 39 height 9
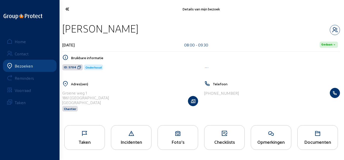
click at [91, 138] on div "Taken" at bounding box center [84, 137] width 41 height 25
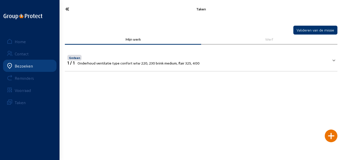
click at [311, 79] on div "[PERSON_NAME] van de missie Mijn werk Werf Gedaan 1 / 1 Onderhoud ventilatie ty…" at bounding box center [201, 40] width 286 height 81
click at [312, 57] on mat-panel-title "Gedaan 1 / 1 Onderhoud ventilatie type confort wtw 220, 230 brink medium, flair…" at bounding box center [198, 59] width 262 height 11
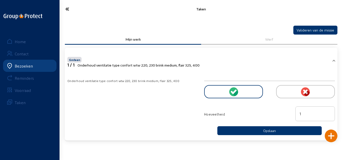
click at [73, 14] on cam-font-icon at bounding box center [82, 9] width 42 height 12
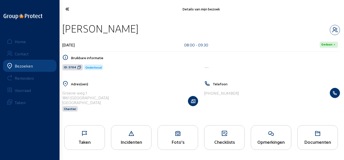
click at [74, 8] on icon at bounding box center [82, 9] width 39 height 9
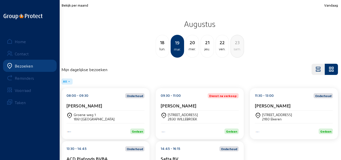
click at [202, 101] on div "09:30 - 11:00 Dienst na verkoop: [PERSON_NAME]" at bounding box center [200, 101] width 78 height 17
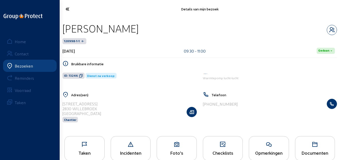
drag, startPoint x: 141, startPoint y: 28, endPoint x: 61, endPoint y: 30, distance: 79.4
click at [61, 30] on div "[PERSON_NAME] 120998-1-1 [DATE] 09:30 - 11:00 Gedaan Bruikbare informatie ID: 1…" at bounding box center [199, 75] width 282 height 115
click at [79, 76] on icon at bounding box center [81, 76] width 4 height 4
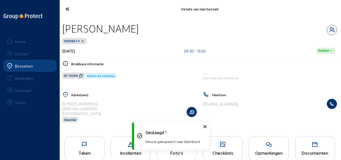
click at [97, 149] on div "Taken" at bounding box center [84, 148] width 40 height 25
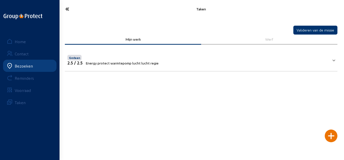
click at [70, 8] on icon at bounding box center [82, 9] width 39 height 9
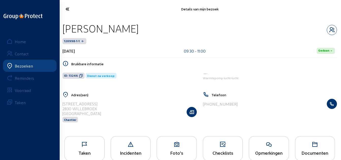
click at [270, 145] on icon at bounding box center [269, 144] width 40 height 6
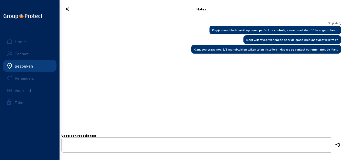
click at [73, 9] on icon at bounding box center [82, 9] width 39 height 9
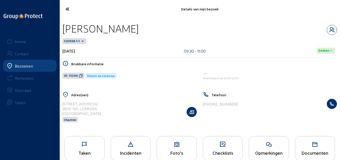
click at [188, 146] on icon at bounding box center [177, 144] width 40 height 6
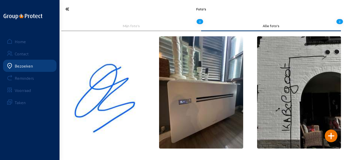
click at [74, 12] on icon at bounding box center [82, 9] width 39 height 9
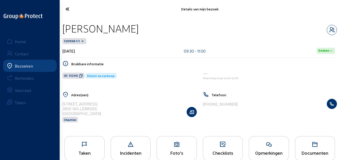
click at [75, 12] on icon at bounding box center [82, 9] width 38 height 9
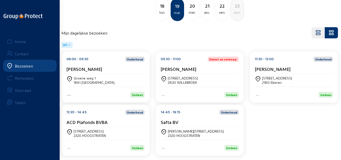
scroll to position [41, 0]
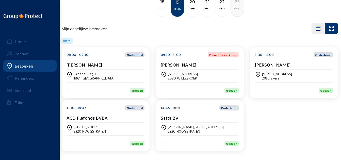
click at [273, 68] on div "[PERSON_NAME]" at bounding box center [294, 66] width 78 height 8
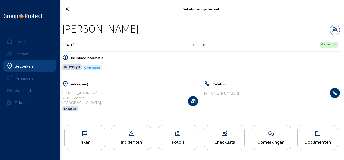
drag, startPoint x: 154, startPoint y: 32, endPoint x: 63, endPoint y: 32, distance: 91.1
click at [63, 32] on div "[PERSON_NAME]" at bounding box center [201, 28] width 278 height 13
click at [77, 67] on icon at bounding box center [78, 67] width 4 height 4
click at [87, 143] on div "Taken" at bounding box center [85, 141] width 40 height 5
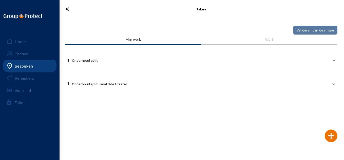
click at [157, 83] on mat-panel-title "1 Onderhoud split vanaf 2de toestel" at bounding box center [198, 83] width 262 height 6
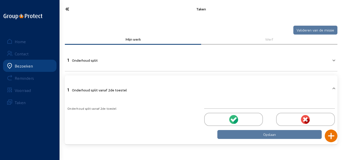
click at [250, 126] on div at bounding box center [269, 119] width 131 height 21
drag, startPoint x: 252, startPoint y: 119, endPoint x: 247, endPoint y: 115, distance: 5.9
click at [252, 119] on div at bounding box center [233, 119] width 59 height 13
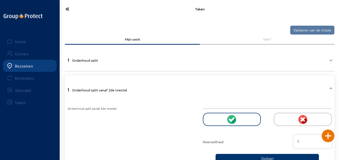
click at [227, 62] on mat-panel-title "1 Onderhoud split" at bounding box center [196, 60] width 258 height 6
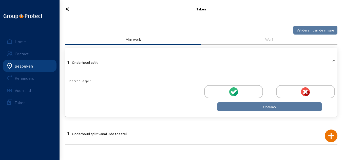
click at [212, 97] on div at bounding box center [233, 91] width 59 height 13
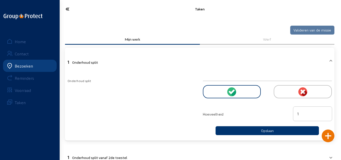
click at [65, 15] on cam-font-icon at bounding box center [81, 9] width 41 height 12
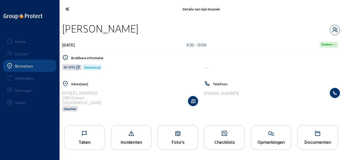
click at [66, 12] on icon at bounding box center [82, 9] width 39 height 9
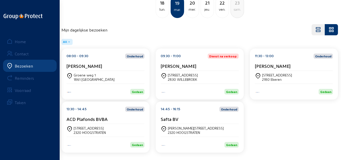
scroll to position [41, 0]
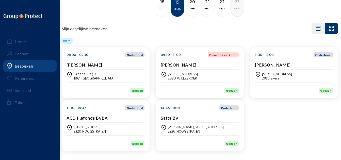
click at [113, 119] on div "ACD Plafonds BVBA" at bounding box center [105, 117] width 78 height 5
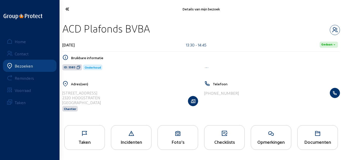
drag, startPoint x: 159, startPoint y: 30, endPoint x: 65, endPoint y: 28, distance: 93.9
click at [65, 28] on div "ACD Plafonds BVBA" at bounding box center [201, 28] width 278 height 13
click at [77, 67] on icon at bounding box center [79, 67] width 4 height 4
click at [289, 137] on div "Opmerkingen" at bounding box center [271, 137] width 41 height 25
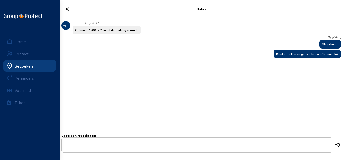
click at [72, 13] on icon at bounding box center [82, 9] width 39 height 9
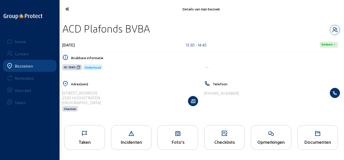
click at [77, 142] on div "Taken" at bounding box center [85, 141] width 40 height 5
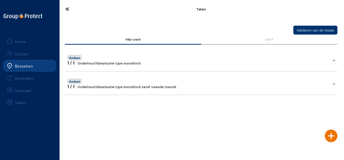
click at [213, 67] on mat-expansion-panel-header "Gedaan 1 / 1 Onderhoud klimatisatie type monoblock" at bounding box center [201, 59] width 273 height 17
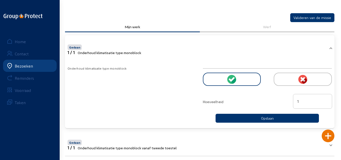
scroll to position [19, 0]
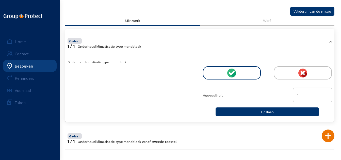
click at [183, 146] on mat-expansion-panel "Gedaan 1 / 1 Onderhoud klimatisatie type monoblock vanaf tweede toestel Onderho…" at bounding box center [199, 138] width 269 height 24
click at [187, 136] on mat-panel-title "Gedaan 1 / 1 Onderhoud klimatisatie type monoblock vanaf tweede toestel" at bounding box center [196, 137] width 258 height 11
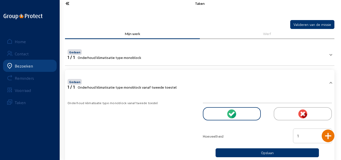
scroll to position [0, 0]
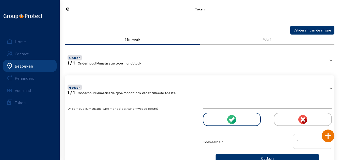
click at [67, 11] on icon at bounding box center [82, 9] width 38 height 9
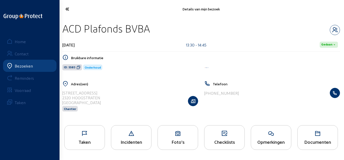
click at [68, 11] on icon at bounding box center [82, 9] width 39 height 9
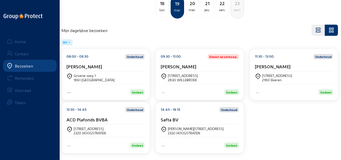
scroll to position [41, 0]
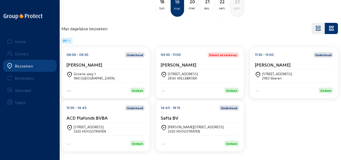
click at [216, 123] on div "[PERSON_NAME][STREET_ADDRESS]" at bounding box center [200, 129] width 78 height 13
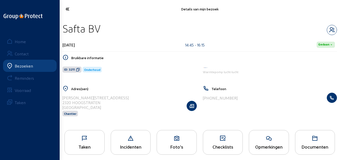
drag, startPoint x: 110, startPoint y: 27, endPoint x: 63, endPoint y: 28, distance: 47.0
click at [63, 28] on div "Safta BV" at bounding box center [199, 28] width 274 height 13
click at [76, 71] on icon at bounding box center [78, 69] width 4 height 4
click at [83, 145] on div "Taken" at bounding box center [85, 146] width 40 height 5
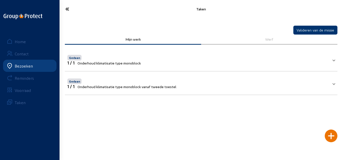
click at [152, 83] on div "Gedaan" at bounding box center [121, 80] width 109 height 7
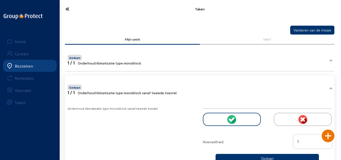
click at [64, 6] on icon at bounding box center [82, 9] width 38 height 9
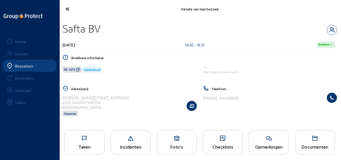
click at [67, 10] on icon at bounding box center [82, 9] width 38 height 9
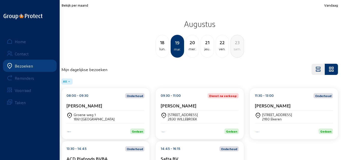
click at [196, 41] on div "20" at bounding box center [192, 42] width 13 height 7
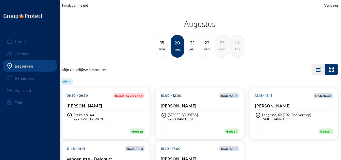
click at [111, 103] on div "[PERSON_NAME]" at bounding box center [105, 105] width 78 height 5
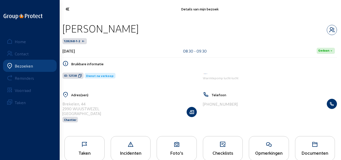
drag, startPoint x: 155, startPoint y: 28, endPoint x: 64, endPoint y: 25, distance: 91.3
click at [64, 25] on div "[PERSON_NAME]" at bounding box center [199, 28] width 274 height 13
click at [78, 75] on icon at bounding box center [80, 76] width 4 height 4
click at [270, 141] on icon at bounding box center [269, 144] width 40 height 6
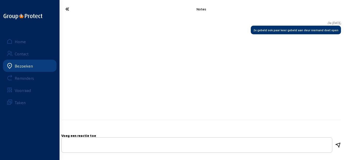
click at [70, 8] on icon at bounding box center [82, 9] width 39 height 9
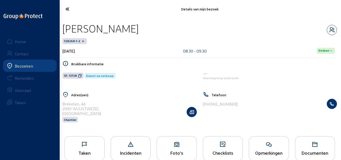
click at [96, 139] on div "Taken" at bounding box center [84, 148] width 40 height 25
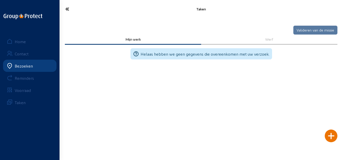
click at [336, 135] on div at bounding box center [331, 135] width 13 height 13
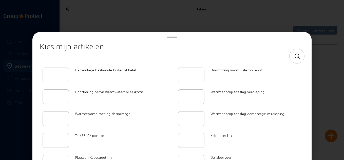
click at [290, 59] on div at bounding box center [297, 56] width 15 height 15
click at [294, 56] on icon at bounding box center [297, 56] width 6 height 6
click at [179, 57] on input at bounding box center [168, 56] width 248 height 6
type input "e"
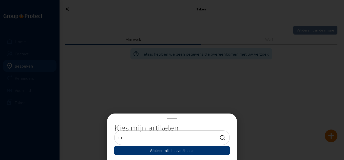
type input "u"
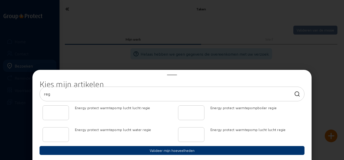
type input "reg"
click at [58, 114] on input "number" at bounding box center [56, 113] width 18 height 6
type input "2"
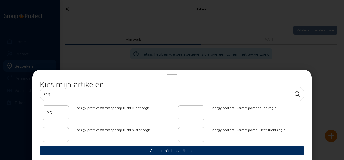
type input "2.5"
click at [121, 152] on button "Valideer mijn hoeveelheden" at bounding box center [172, 150] width 265 height 9
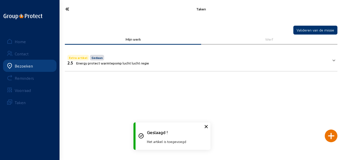
click at [77, 9] on icon at bounding box center [82, 9] width 39 height 9
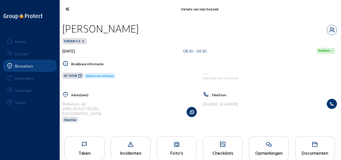
click at [68, 12] on icon at bounding box center [82, 9] width 38 height 9
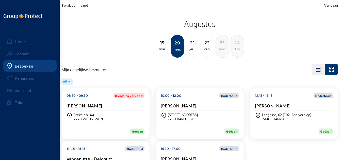
click at [200, 111] on div "[STREET_ADDRESS]" at bounding box center [200, 116] width 78 height 13
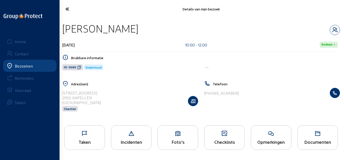
drag, startPoint x: 170, startPoint y: 28, endPoint x: 64, endPoint y: 26, distance: 106.5
click at [64, 26] on div "[PERSON_NAME]" at bounding box center [201, 28] width 278 height 13
click at [80, 64] on span "ID: 5680" at bounding box center [72, 67] width 21 height 6
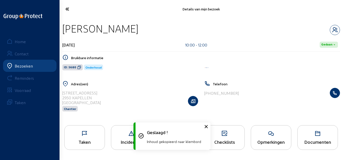
click at [80, 64] on span "ID: 5680" at bounding box center [72, 67] width 21 height 6
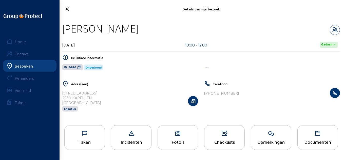
click at [78, 65] on icon at bounding box center [79, 67] width 4 height 4
click at [99, 136] on icon at bounding box center [85, 133] width 40 height 6
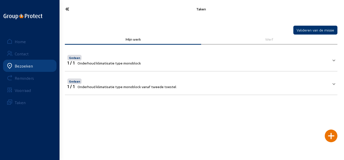
click at [194, 84] on mat-panel-title "Gedaan 1 / 1 Onderhoud klimatisatie type monoblock vanaf tweede toestel" at bounding box center [198, 82] width 262 height 11
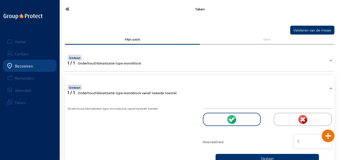
click at [198, 65] on mat-panel-title "Gedaan 1 / 1 Onderhoud klimatisatie type monoblock" at bounding box center [196, 59] width 258 height 11
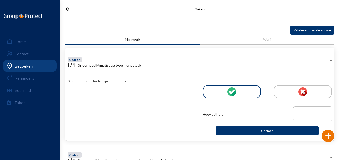
click at [68, 11] on icon at bounding box center [82, 9] width 38 height 9
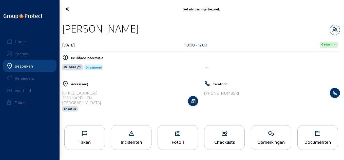
click at [72, 12] on icon at bounding box center [82, 9] width 39 height 9
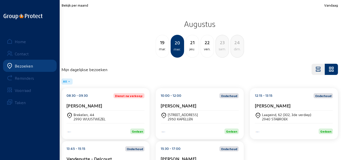
click at [271, 110] on div "[PERSON_NAME]" at bounding box center [294, 107] width 78 height 8
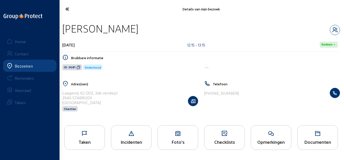
drag, startPoint x: 136, startPoint y: 28, endPoint x: 64, endPoint y: 29, distance: 72.3
click at [64, 29] on div "[PERSON_NAME]" at bounding box center [201, 28] width 278 height 13
click at [79, 67] on icon at bounding box center [79, 67] width 4 height 4
click at [100, 136] on icon at bounding box center [85, 133] width 40 height 6
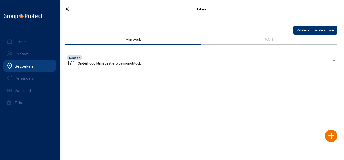
click at [168, 57] on mat-panel-title "Gedaan 1 / 1 Onderhoud klimatisatie type monoblock" at bounding box center [198, 59] width 262 height 11
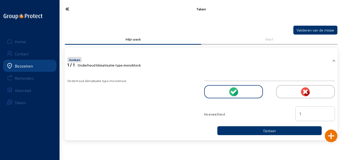
click at [70, 12] on icon at bounding box center [82, 9] width 39 height 9
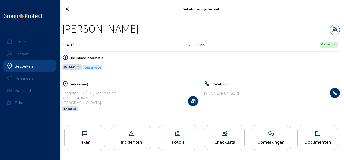
click at [65, 7] on icon at bounding box center [82, 9] width 39 height 9
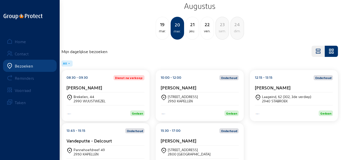
scroll to position [41, 0]
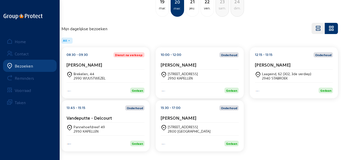
click at [124, 121] on div "Vandeputte - Delcourt" at bounding box center [105, 119] width 78 height 8
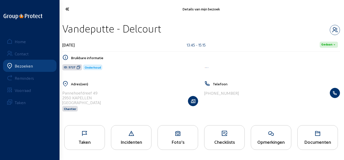
drag, startPoint x: 164, startPoint y: 28, endPoint x: 65, endPoint y: 30, distance: 99.7
click at [65, 30] on div "Vandeputte - Delcourt" at bounding box center [201, 28] width 278 height 13
click at [77, 66] on icon at bounding box center [79, 67] width 4 height 4
click at [265, 133] on icon at bounding box center [271, 133] width 40 height 6
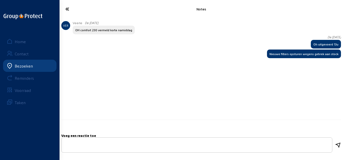
click at [68, 12] on icon at bounding box center [82, 9] width 39 height 9
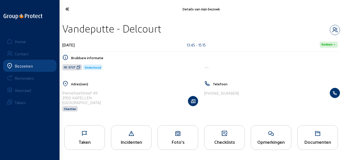
click at [96, 136] on icon at bounding box center [85, 133] width 40 height 6
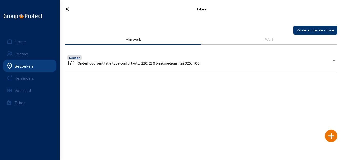
click at [65, 9] on icon at bounding box center [82, 9] width 39 height 9
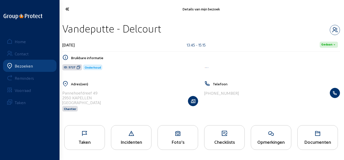
click at [71, 10] on icon at bounding box center [82, 9] width 39 height 9
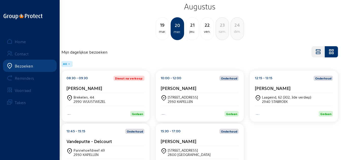
scroll to position [41, 0]
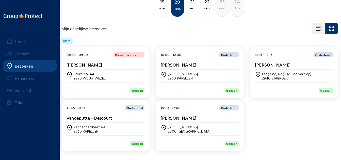
click at [191, 113] on div "15:30 - 17:00 Onderhoud [PERSON_NAME]" at bounding box center [200, 113] width 78 height 17
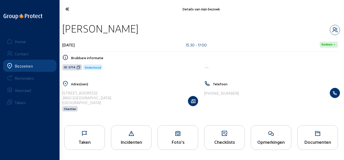
drag, startPoint x: 119, startPoint y: 23, endPoint x: 64, endPoint y: 27, distance: 55.7
click at [64, 27] on div "[PERSON_NAME]" at bounding box center [201, 28] width 278 height 13
click at [78, 68] on icon at bounding box center [79, 67] width 4 height 4
click at [77, 67] on icon at bounding box center [79, 67] width 4 height 4
click at [276, 142] on div "Opmerkingen" at bounding box center [271, 141] width 40 height 5
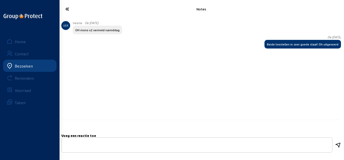
click at [72, 13] on cam-font-icon at bounding box center [82, 9] width 42 height 12
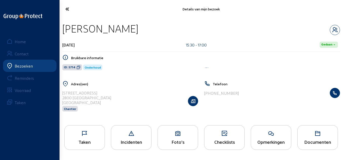
click at [73, 11] on icon at bounding box center [82, 9] width 39 height 9
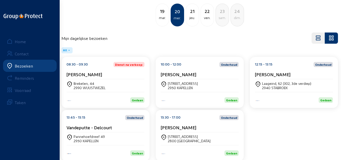
scroll to position [41, 0]
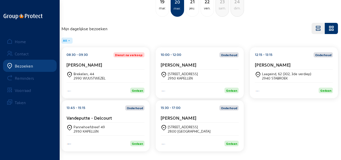
click at [191, 4] on div "21" at bounding box center [192, 1] width 13 height 7
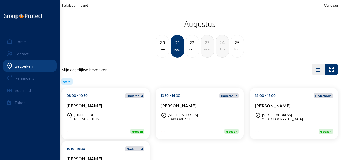
click at [105, 103] on div "[PERSON_NAME]" at bounding box center [105, 105] width 78 height 5
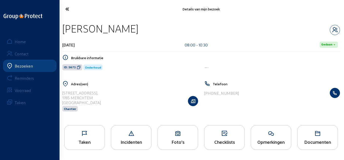
drag, startPoint x: 132, startPoint y: 28, endPoint x: 62, endPoint y: 30, distance: 70.1
click at [62, 30] on div "[PERSON_NAME]" at bounding box center [100, 28] width 76 height 13
click at [77, 68] on icon at bounding box center [79, 67] width 4 height 4
click at [99, 135] on icon at bounding box center [85, 133] width 40 height 6
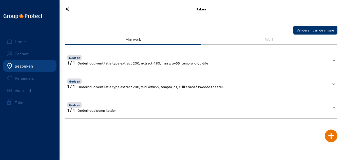
click at [65, 12] on icon at bounding box center [82, 9] width 39 height 9
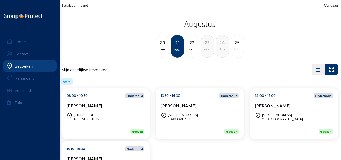
click at [119, 105] on div "[PERSON_NAME]" at bounding box center [105, 105] width 78 height 5
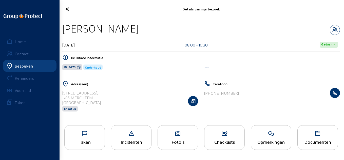
drag, startPoint x: 267, startPoint y: 135, endPoint x: 270, endPoint y: 133, distance: 3.9
click at [270, 133] on icon at bounding box center [271, 133] width 40 height 6
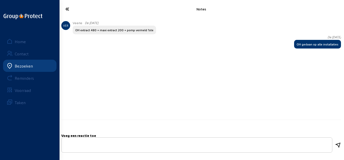
click at [76, 10] on icon at bounding box center [82, 9] width 39 height 9
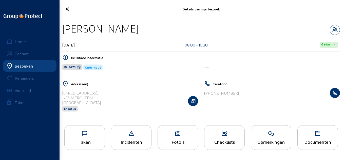
click at [76, 10] on icon at bounding box center [82, 9] width 39 height 9
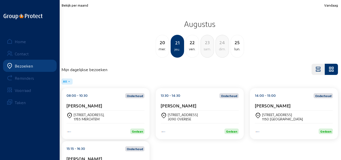
click at [192, 99] on div "13:30 - 14:30 Onderhoud [PERSON_NAME]" at bounding box center [200, 101] width 78 height 17
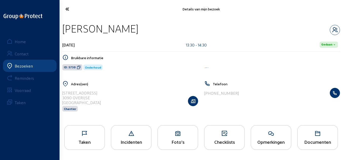
drag, startPoint x: 144, startPoint y: 30, endPoint x: 64, endPoint y: 29, distance: 79.9
click at [64, 29] on div "[PERSON_NAME]" at bounding box center [201, 28] width 278 height 13
click at [80, 69] on icon at bounding box center [79, 67] width 4 height 4
click at [296, 137] on li "Documenten" at bounding box center [318, 139] width 47 height 28
click at [280, 140] on div "Opmerkingen" at bounding box center [271, 141] width 40 height 5
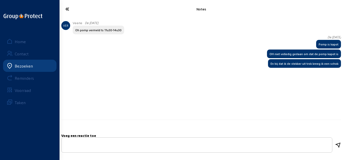
click at [72, 10] on icon at bounding box center [82, 9] width 39 height 9
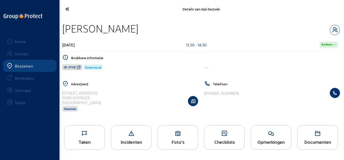
click at [74, 15] on div "Details van mijn bezoek" at bounding box center [201, 9] width 286 height 18
click at [84, 9] on icon at bounding box center [82, 9] width 39 height 9
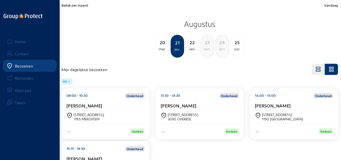
click at [335, 99] on div "14:00 - 15:00 Onderhoud Jean-Pierre Peeters [STREET_ADDRESS][PERSON_NAME]" at bounding box center [294, 113] width 88 height 51
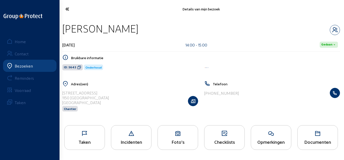
drag, startPoint x: 148, startPoint y: 30, endPoint x: 62, endPoint y: 32, distance: 85.5
click at [62, 32] on div "[PERSON_NAME]" at bounding box center [100, 28] width 76 height 13
click at [79, 69] on icon at bounding box center [79, 67] width 4 height 4
click at [285, 142] on div "Opmerkingen" at bounding box center [271, 141] width 40 height 5
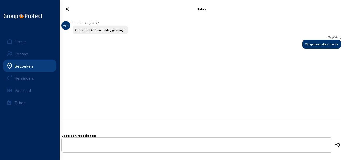
click at [70, 13] on icon at bounding box center [82, 9] width 39 height 9
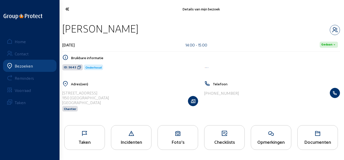
click at [77, 8] on icon at bounding box center [82, 9] width 39 height 9
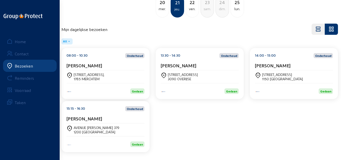
scroll to position [41, 0]
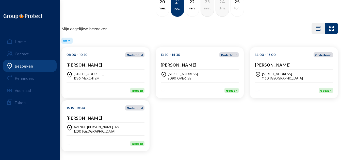
click at [101, 133] on div "1200 [GEOGRAPHIC_DATA]" at bounding box center [97, 131] width 46 height 4
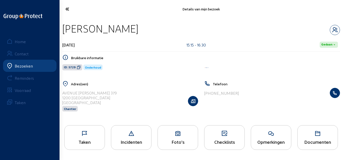
drag, startPoint x: 154, startPoint y: 26, endPoint x: 74, endPoint y: 27, distance: 79.9
click at [74, 27] on div "[PERSON_NAME]" at bounding box center [201, 28] width 278 height 13
drag, startPoint x: 74, startPoint y: 27, endPoint x: 63, endPoint y: 27, distance: 10.7
click at [63, 27] on div "Details van mijn bezoek [PERSON_NAME] [DATE] 15:15 - 16:30 [PERSON_NAME] inform…" at bounding box center [172, 79] width 344 height 159
drag, startPoint x: 63, startPoint y: 27, endPoint x: 179, endPoint y: 31, distance: 115.5
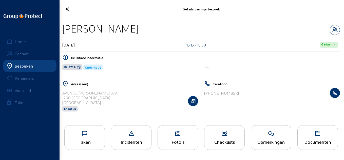
click at [179, 31] on div "[PERSON_NAME]" at bounding box center [201, 28] width 278 height 13
drag, startPoint x: 153, startPoint y: 32, endPoint x: 62, endPoint y: 32, distance: 91.1
click at [62, 32] on div "[PERSON_NAME] [DATE] 15:15 - 16:30 [PERSON_NAME] informatie ID: 5729 Onderhoud …" at bounding box center [201, 70] width 286 height 104
click at [77, 68] on icon at bounding box center [79, 67] width 4 height 4
click at [256, 140] on div "Opmerkingen" at bounding box center [271, 141] width 40 height 5
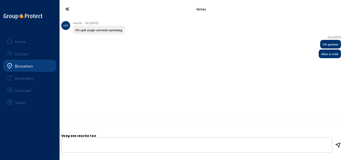
click at [71, 8] on icon at bounding box center [82, 9] width 39 height 9
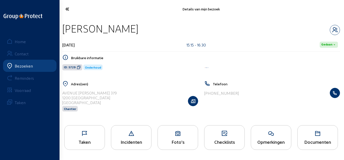
click at [65, 8] on icon at bounding box center [82, 9] width 39 height 9
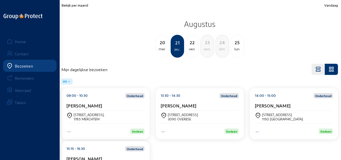
click at [190, 44] on div "22" at bounding box center [192, 42] width 13 height 7
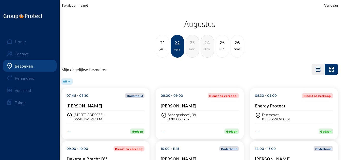
click at [106, 98] on div "07:45 - 08:30 Onderhoud [PERSON_NAME]" at bounding box center [105, 101] width 78 height 17
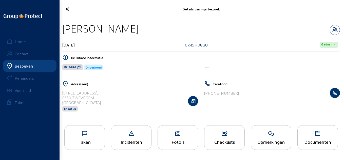
drag, startPoint x: 128, startPoint y: 30, endPoint x: 62, endPoint y: 32, distance: 66.2
click at [62, 32] on div "[PERSON_NAME] [DATE] 07:45 - 08:30 Gedaan Bruikbare informatie ID: 5686 Onderho…" at bounding box center [201, 70] width 286 height 104
click at [80, 70] on span "ID: 5686" at bounding box center [72, 67] width 21 height 6
click at [268, 126] on div "Opmerkingen" at bounding box center [271, 137] width 41 height 25
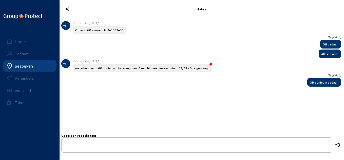
click at [70, 10] on icon at bounding box center [82, 9] width 39 height 9
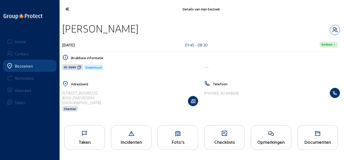
click at [83, 142] on div "Taken" at bounding box center [85, 141] width 40 height 5
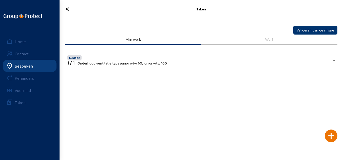
click at [67, 11] on icon at bounding box center [82, 9] width 39 height 9
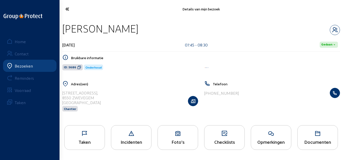
click at [70, 12] on icon at bounding box center [82, 9] width 39 height 9
drag, startPoint x: 139, startPoint y: 32, endPoint x: 62, endPoint y: 32, distance: 77.4
click at [62, 32] on div "[PERSON_NAME] [DATE] 08:00 - 09:00 [PERSON_NAME] informatie ID: 13278 Dienst na…" at bounding box center [201, 70] width 286 height 104
click at [264, 134] on icon at bounding box center [271, 133] width 40 height 6
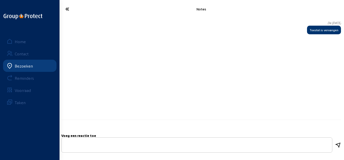
click at [70, 10] on icon at bounding box center [82, 9] width 39 height 9
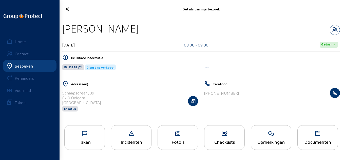
click at [80, 69] on icon at bounding box center [80, 67] width 4 height 4
click at [72, 9] on icon at bounding box center [82, 9] width 39 height 9
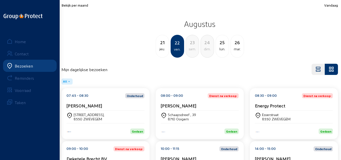
scroll to position [25, 0]
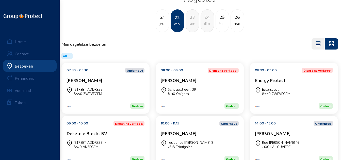
click at [285, 74] on div "08:30 - 09:00 Dienst na verkoop: Energy Protect" at bounding box center [294, 76] width 78 height 17
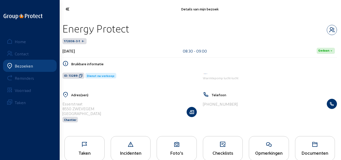
drag, startPoint x: 134, startPoint y: 31, endPoint x: 62, endPoint y: 29, distance: 71.8
click at [62, 29] on div "Energy Protect" at bounding box center [199, 28] width 274 height 13
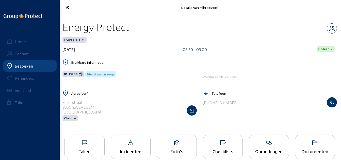
scroll to position [10, 0]
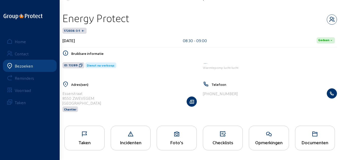
click at [89, 138] on div "Taken" at bounding box center [84, 138] width 40 height 25
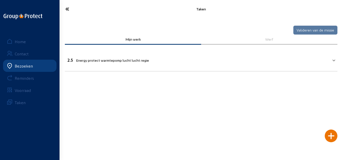
click at [186, 66] on mat-expansion-panel-header "2.5 Energy protect warmtepomp lucht lucht regie" at bounding box center [201, 59] width 273 height 17
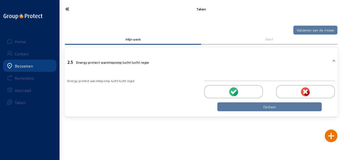
click at [69, 7] on icon at bounding box center [82, 9] width 39 height 9
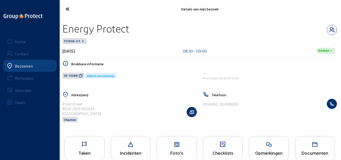
click at [79, 75] on icon at bounding box center [81, 76] width 4 height 4
click at [71, 12] on icon at bounding box center [82, 9] width 38 height 9
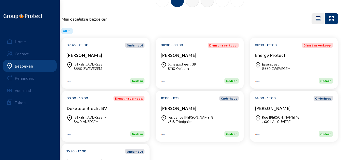
scroll to position [51, 0]
click at [114, 103] on div "09:00 - 10:00 Dienst na verkoop: Deketele Brecht BV" at bounding box center [105, 103] width 78 height 17
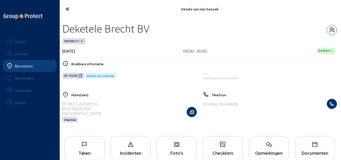
drag, startPoint x: 151, startPoint y: 29, endPoint x: 65, endPoint y: 32, distance: 86.5
click at [65, 32] on div "Deketele Brecht BV" at bounding box center [199, 28] width 274 height 13
click at [80, 73] on span "ID: 13245" at bounding box center [73, 76] width 22 height 6
click at [94, 142] on div "Taken" at bounding box center [84, 148] width 40 height 25
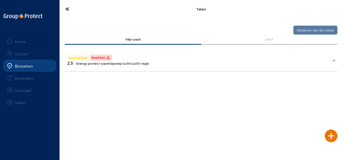
click at [168, 62] on mat-panel-title "Extra artikel Kwaliteit 2.5 Energy protect warmtepomp lucht lucht regie" at bounding box center [198, 60] width 262 height 12
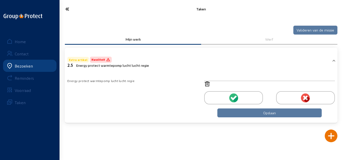
click at [208, 97] on div at bounding box center [233, 97] width 59 height 13
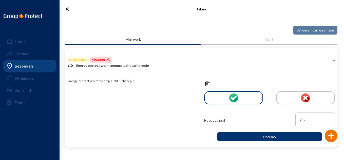
click at [177, 85] on div "Energy protect warmtepomp lucht lucht regie" at bounding box center [132, 109] width 137 height 63
click at [67, 8] on icon at bounding box center [82, 9] width 39 height 9
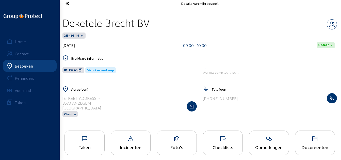
scroll to position [10, 0]
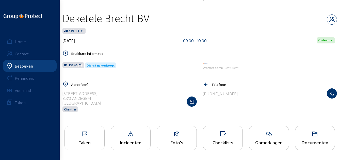
click at [267, 138] on div "Opmerkingen" at bounding box center [269, 138] width 40 height 25
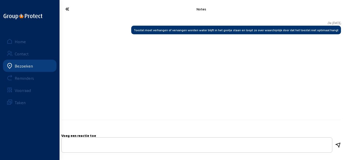
click at [71, 10] on icon at bounding box center [82, 9] width 39 height 9
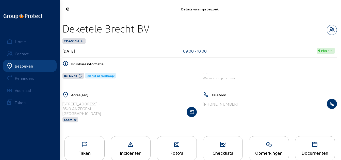
click at [68, 9] on icon at bounding box center [82, 9] width 38 height 9
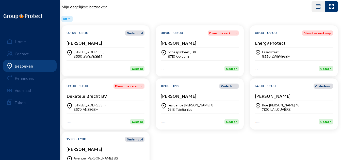
scroll to position [94, 0]
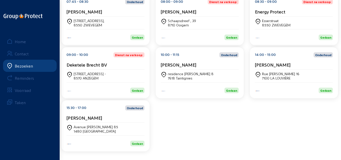
click at [187, 59] on div "10:00 - 11:15 Onderhoud [PERSON_NAME]" at bounding box center [200, 60] width 78 height 17
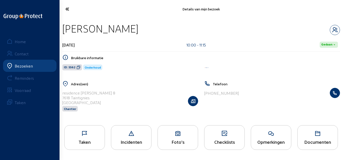
drag, startPoint x: 135, startPoint y: 26, endPoint x: 85, endPoint y: 28, distance: 50.3
click at [89, 28] on div "[PERSON_NAME]" at bounding box center [201, 28] width 278 height 13
click at [125, 29] on div "[PERSON_NAME]" at bounding box center [100, 28] width 76 height 13
drag, startPoint x: 133, startPoint y: 28, endPoint x: 65, endPoint y: 29, distance: 68.0
click at [65, 29] on div "[PERSON_NAME]" at bounding box center [201, 28] width 278 height 13
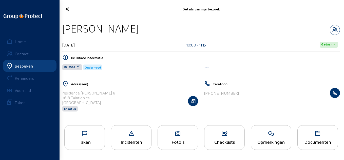
click at [78, 68] on icon at bounding box center [79, 67] width 4 height 4
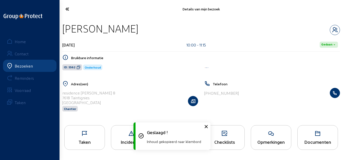
click at [94, 131] on icon at bounding box center [85, 133] width 40 height 6
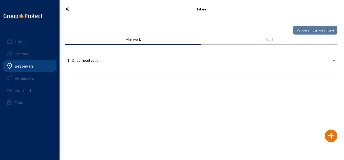
click at [134, 67] on mat-expansion-panel-header "1 Onderhoud split" at bounding box center [201, 59] width 273 height 17
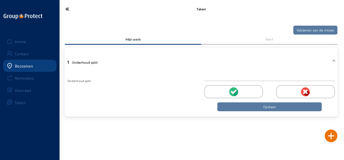
click at [243, 96] on div at bounding box center [233, 91] width 59 height 13
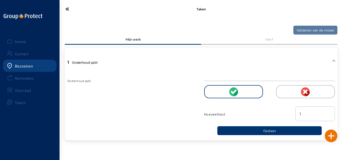
click at [70, 8] on icon at bounding box center [82, 9] width 39 height 9
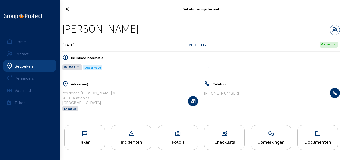
click at [254, 136] on icon at bounding box center [271, 133] width 40 height 6
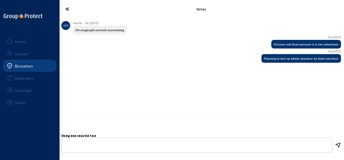
click at [72, 12] on icon at bounding box center [82, 9] width 39 height 9
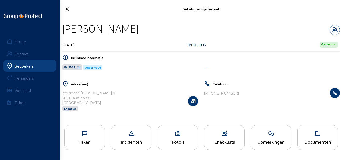
click at [83, 135] on icon at bounding box center [85, 133] width 40 height 6
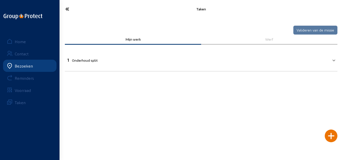
click at [101, 61] on mat-panel-title "1 Onderhoud split" at bounding box center [198, 60] width 262 height 6
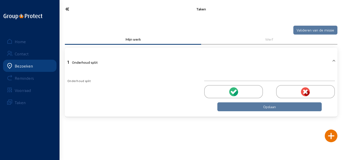
click at [215, 93] on div at bounding box center [233, 91] width 59 height 13
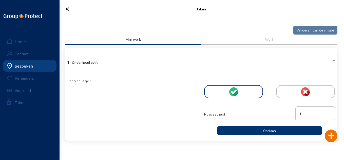
click at [168, 100] on div "Onderhoud split" at bounding box center [132, 106] width 137 height 57
click at [335, 137] on div at bounding box center [331, 135] width 13 height 13
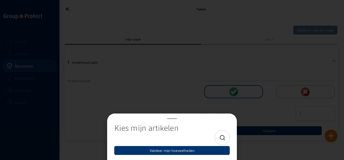
click at [226, 141] on div at bounding box center [222, 137] width 15 height 15
click at [220, 136] on icon at bounding box center [223, 138] width 6 height 6
click at [196, 135] on input at bounding box center [168, 137] width 98 height 6
type input "regie"
click at [225, 138] on icon at bounding box center [223, 138] width 6 height 6
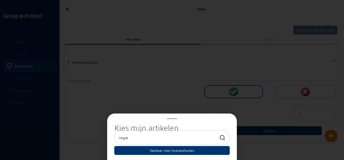
click at [224, 138] on icon at bounding box center [223, 138] width 6 height 6
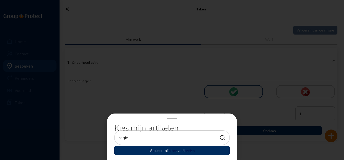
click at [211, 151] on button "Valideer mijn hoeveelheden" at bounding box center [172, 150] width 116 height 9
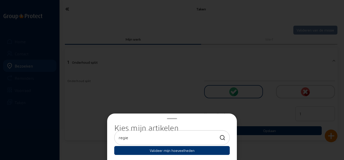
click at [166, 79] on div at bounding box center [172, 80] width 344 height 160
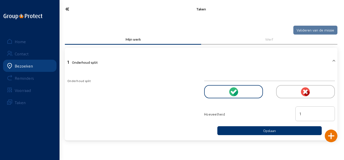
click at [70, 7] on icon at bounding box center [82, 9] width 39 height 9
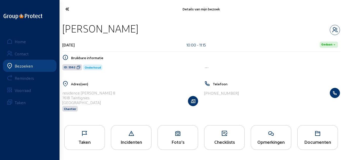
click at [73, 12] on icon at bounding box center [82, 9] width 39 height 9
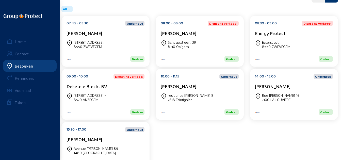
scroll to position [76, 0]
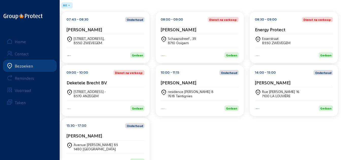
click at [260, 83] on cam-card-title "[PERSON_NAME]" at bounding box center [273, 82] width 36 height 5
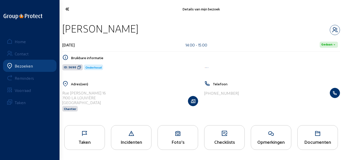
drag, startPoint x: 142, startPoint y: 27, endPoint x: 67, endPoint y: 34, distance: 75.7
click at [68, 34] on div "[PERSON_NAME]" at bounding box center [201, 28] width 278 height 13
drag, startPoint x: 67, startPoint y: 34, endPoint x: 65, endPoint y: 31, distance: 3.6
click at [65, 31] on div "[PERSON_NAME]" at bounding box center [100, 28] width 76 height 13
drag, startPoint x: 141, startPoint y: 31, endPoint x: 61, endPoint y: 32, distance: 79.4
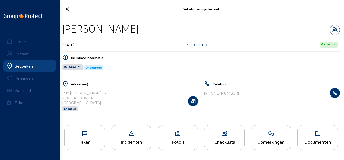
click at [61, 32] on div "[PERSON_NAME] [DATE] 14:00 - 15:00 [PERSON_NAME] informatie ID: 5690 Onderhoud …" at bounding box center [201, 70] width 286 height 104
click at [77, 65] on span "ID: 5690" at bounding box center [72, 67] width 21 height 6
click at [85, 137] on div "Taken" at bounding box center [84, 137] width 41 height 25
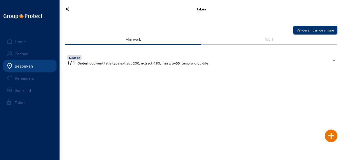
drag, startPoint x: 68, startPoint y: 9, endPoint x: 73, endPoint y: 11, distance: 5.6
click at [72, 10] on icon at bounding box center [82, 9] width 39 height 9
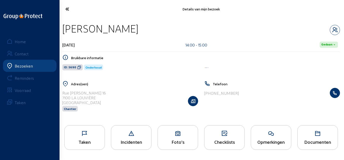
click at [284, 134] on icon at bounding box center [271, 133] width 40 height 6
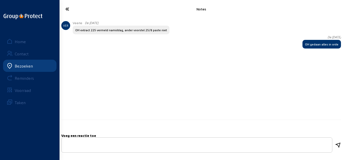
click at [73, 3] on cam-font-icon at bounding box center [82, 9] width 42 height 12
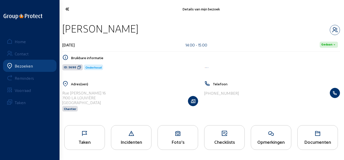
click at [67, 7] on icon at bounding box center [82, 9] width 39 height 9
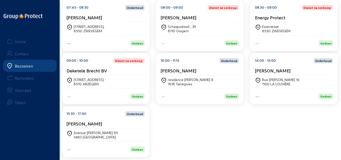
scroll to position [94, 0]
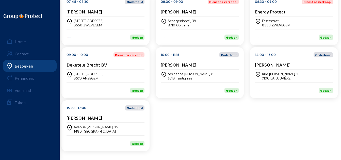
click at [101, 122] on div "[PERSON_NAME]" at bounding box center [105, 119] width 78 height 8
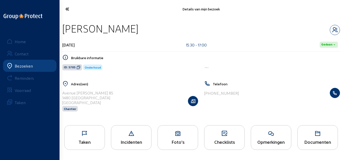
drag, startPoint x: 140, startPoint y: 26, endPoint x: 65, endPoint y: 28, distance: 75.3
click at [65, 28] on div "[PERSON_NAME]" at bounding box center [201, 28] width 278 height 13
click at [82, 67] on div "ID: 5705 Onderhoud" at bounding box center [130, 67] width 142 height 11
click at [80, 66] on span "ID: 5705" at bounding box center [72, 67] width 20 height 6
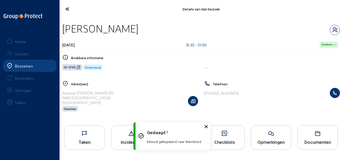
click at [101, 138] on div "Taken" at bounding box center [84, 137] width 41 height 25
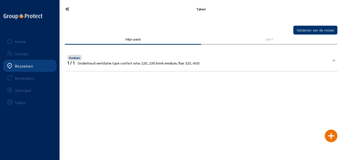
click at [64, 9] on icon at bounding box center [82, 9] width 39 height 9
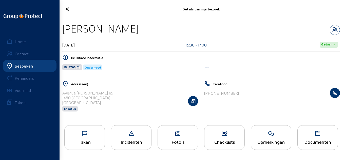
click at [259, 136] on icon at bounding box center [271, 133] width 40 height 6
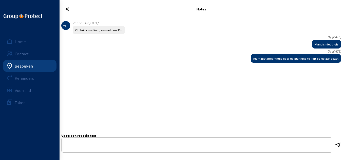
drag, startPoint x: 254, startPoint y: 59, endPoint x: 339, endPoint y: 58, distance: 85.0
click at [339, 58] on span "Klant niet meer thuis door de planning te kort op elkaar gezet" at bounding box center [296, 58] width 90 height 9
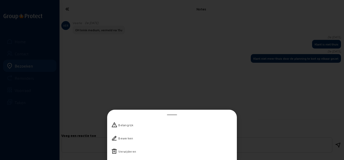
click at [114, 40] on div at bounding box center [172, 80] width 344 height 160
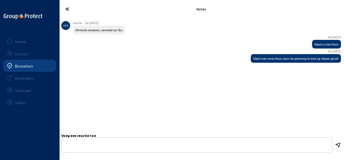
click at [69, 3] on div "Notes" at bounding box center [201, 9] width 286 height 18
click at [68, 11] on icon at bounding box center [82, 9] width 39 height 9
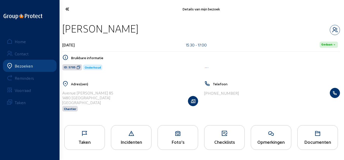
click at [71, 12] on icon at bounding box center [82, 9] width 39 height 9
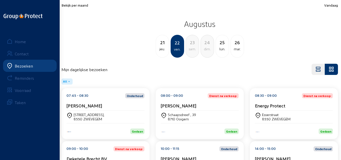
click at [18, 100] on div "Taken" at bounding box center [20, 102] width 11 height 5
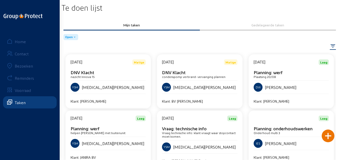
click at [22, 41] on div "Home" at bounding box center [20, 41] width 11 height 5
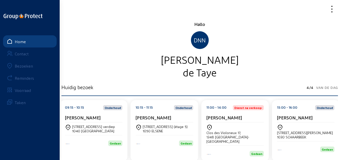
click at [326, 11] on icon at bounding box center [317, 9] width 38 height 9
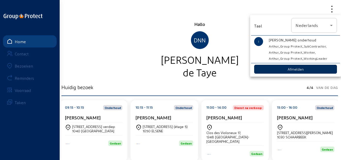
click at [308, 67] on button "Afmelden" at bounding box center [295, 69] width 83 height 9
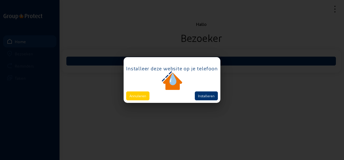
click at [135, 100] on div "Installeer deze website op je telefoon Annuleren Installeren" at bounding box center [172, 79] width 97 height 45
click at [135, 95] on button "Annuleren" at bounding box center [137, 95] width 23 height 9
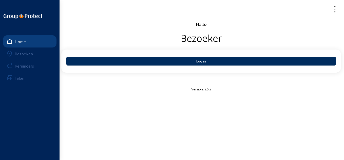
click at [157, 61] on button "Log in" at bounding box center [201, 61] width 270 height 9
